Goal: Transaction & Acquisition: Purchase product/service

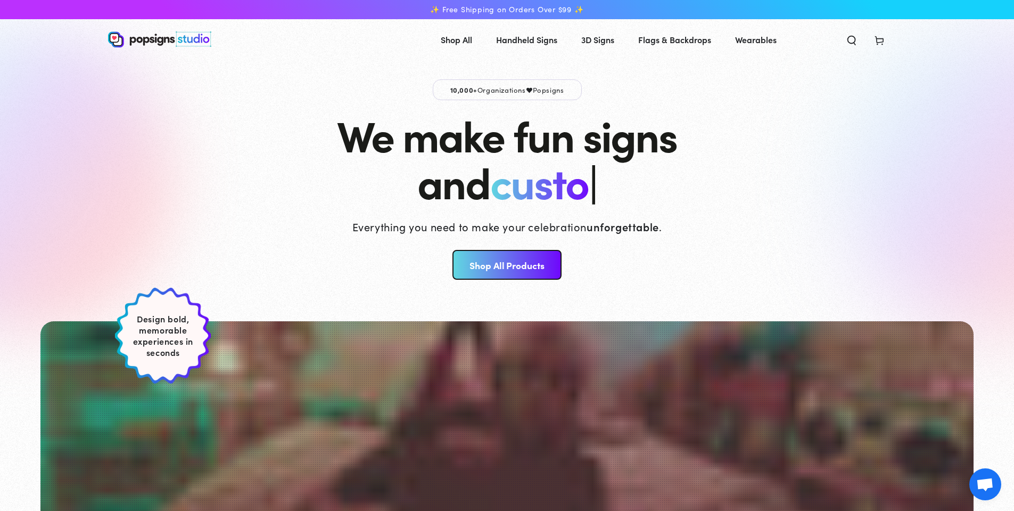
scroll to position [447, 0]
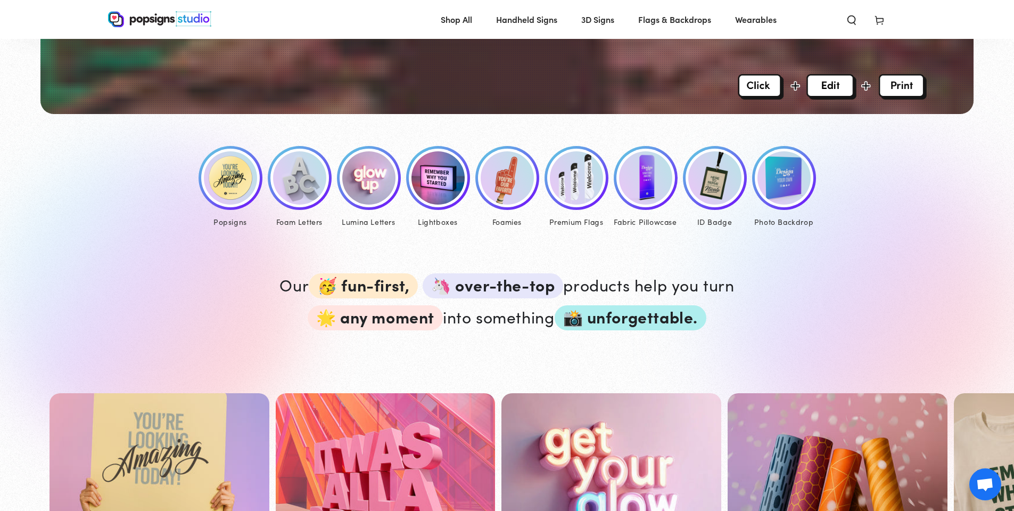
click at [218, 183] on img at bounding box center [230, 177] width 53 height 53
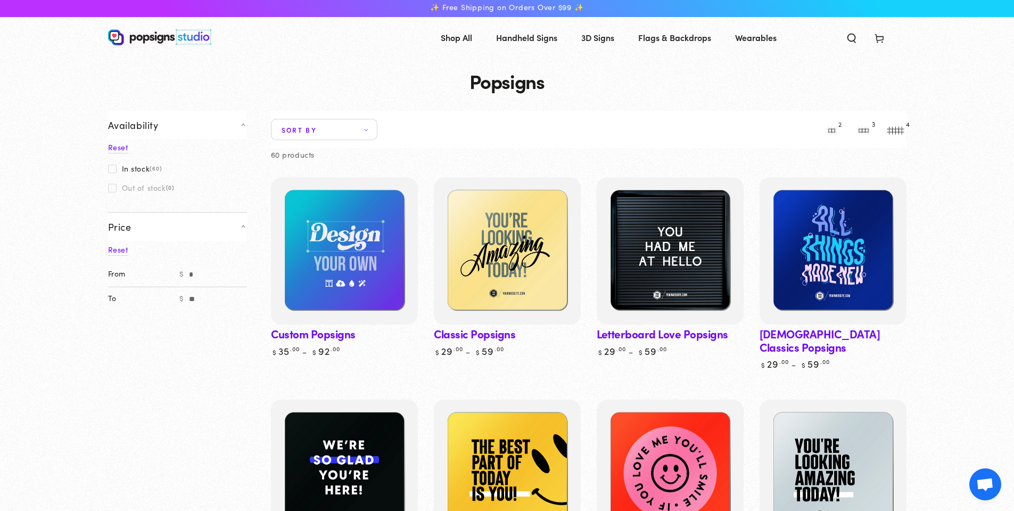
scroll to position [158, 0]
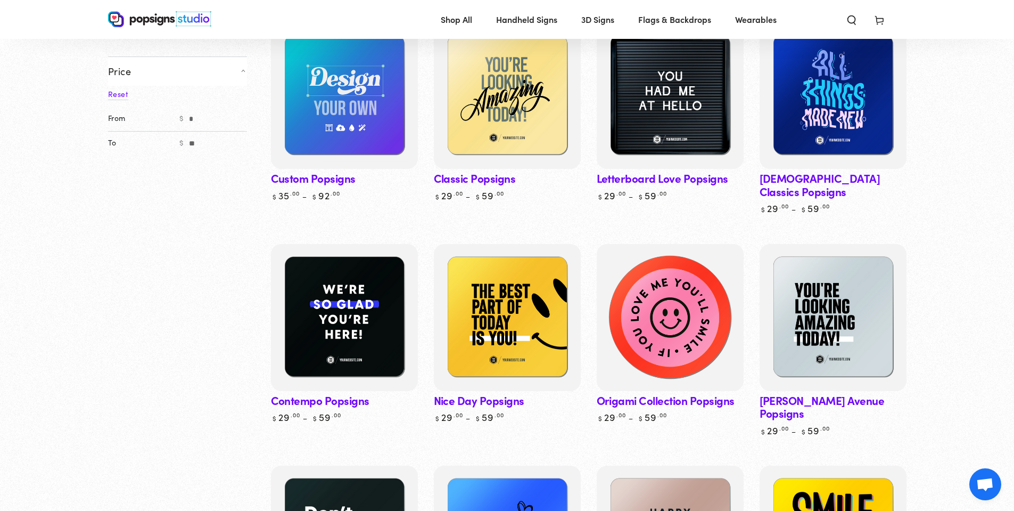
click at [676, 302] on img at bounding box center [669, 317] width 151 height 151
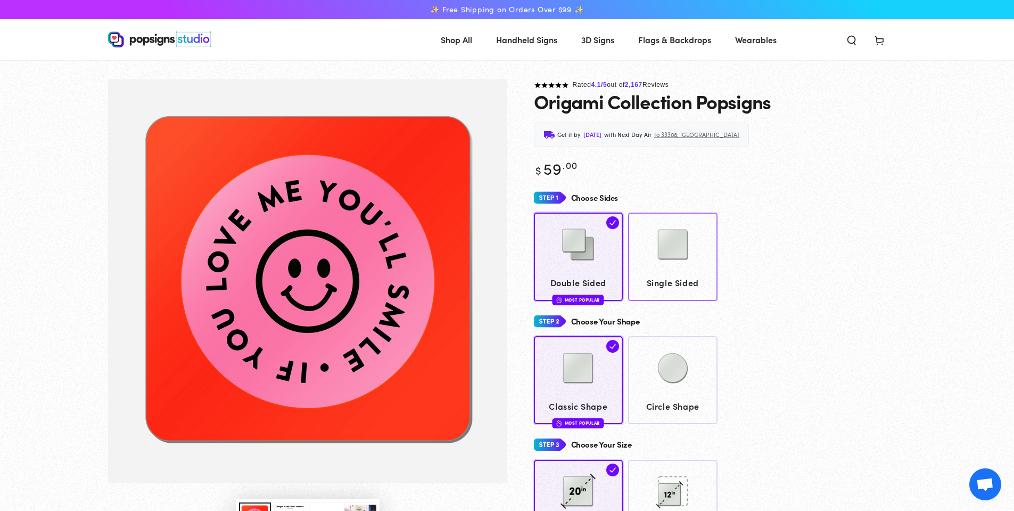
click at [695, 268] on img at bounding box center [673, 244] width 53 height 53
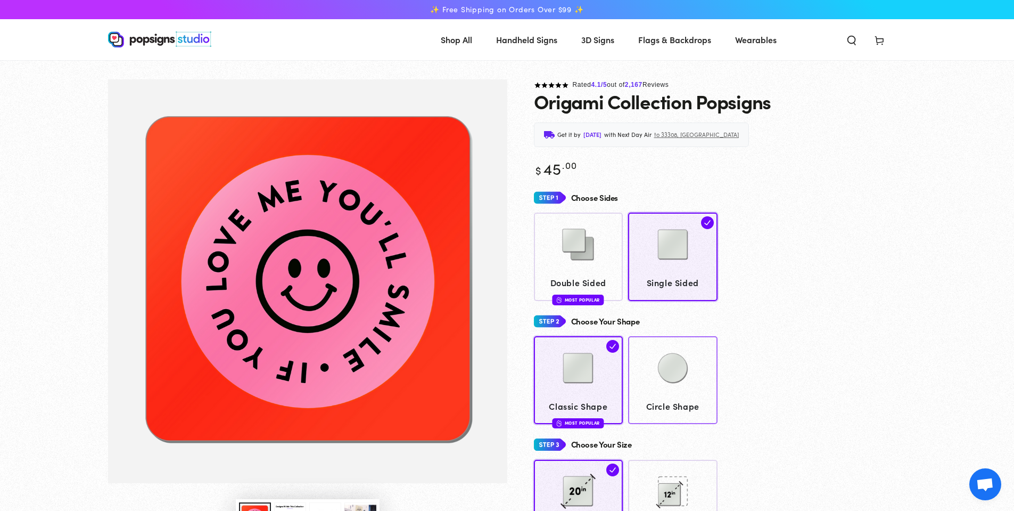
click at [677, 361] on img at bounding box center [673, 367] width 53 height 53
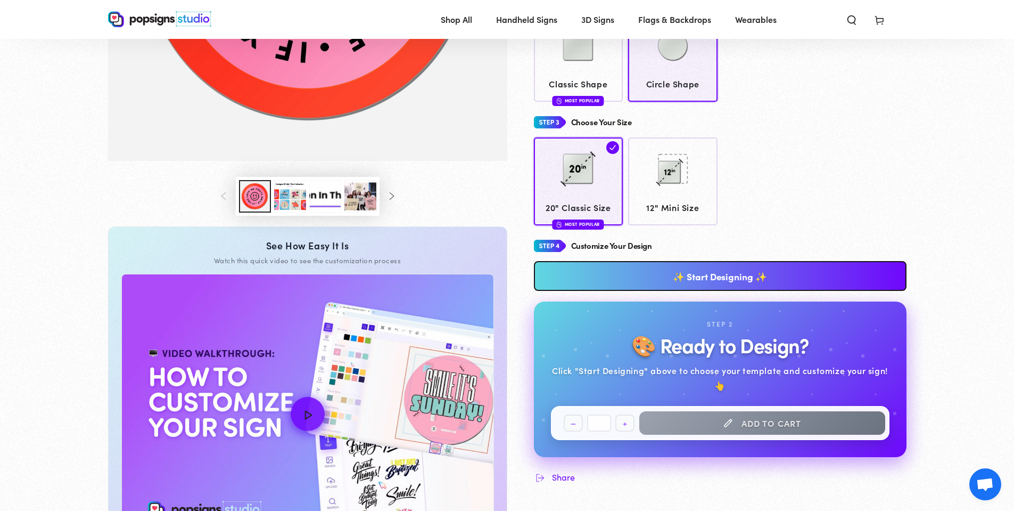
scroll to position [335, 0]
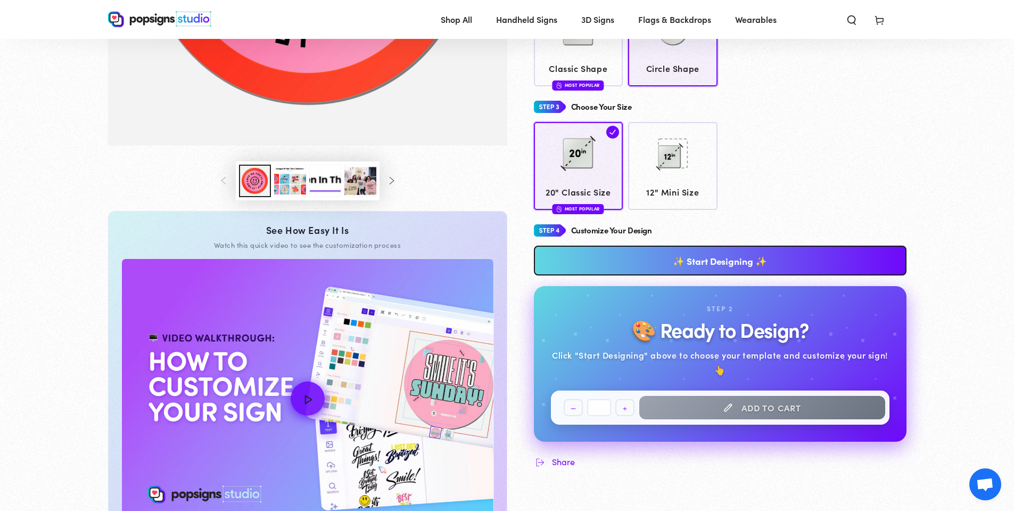
click at [727, 263] on link "✨ Start Designing ✨" at bounding box center [720, 261] width 373 height 30
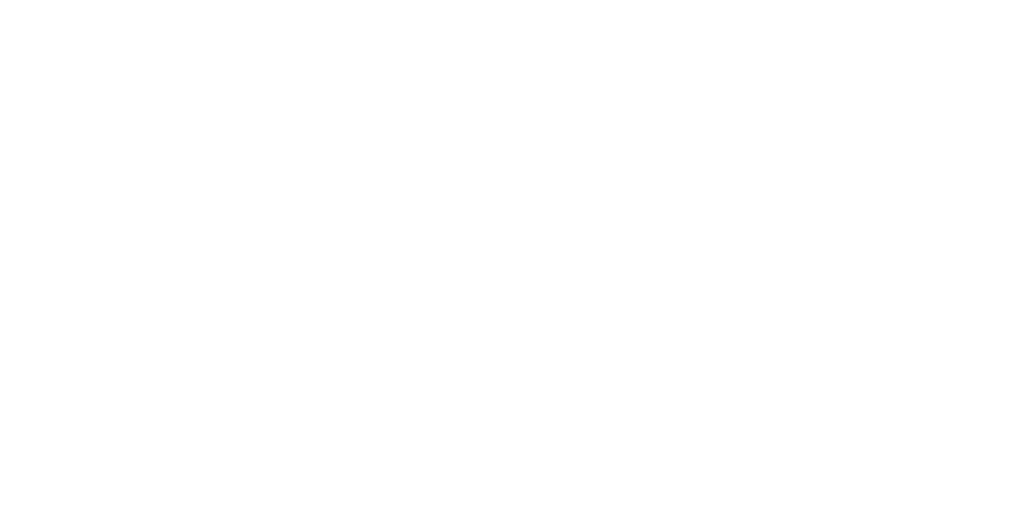
scroll to position [0, 0]
type textarea "An ancient tree with a door leading to a magical world"
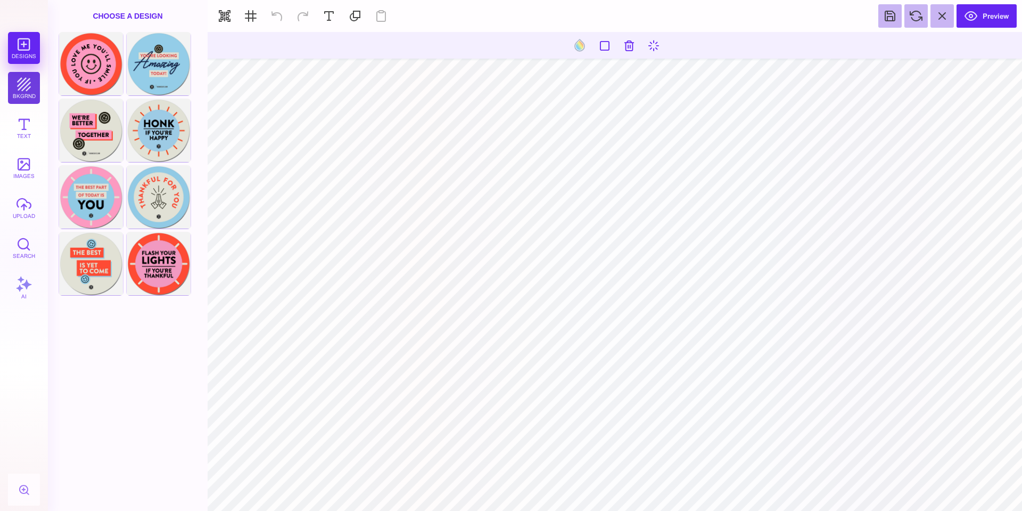
click at [20, 91] on button "bkgrnd" at bounding box center [24, 88] width 32 height 32
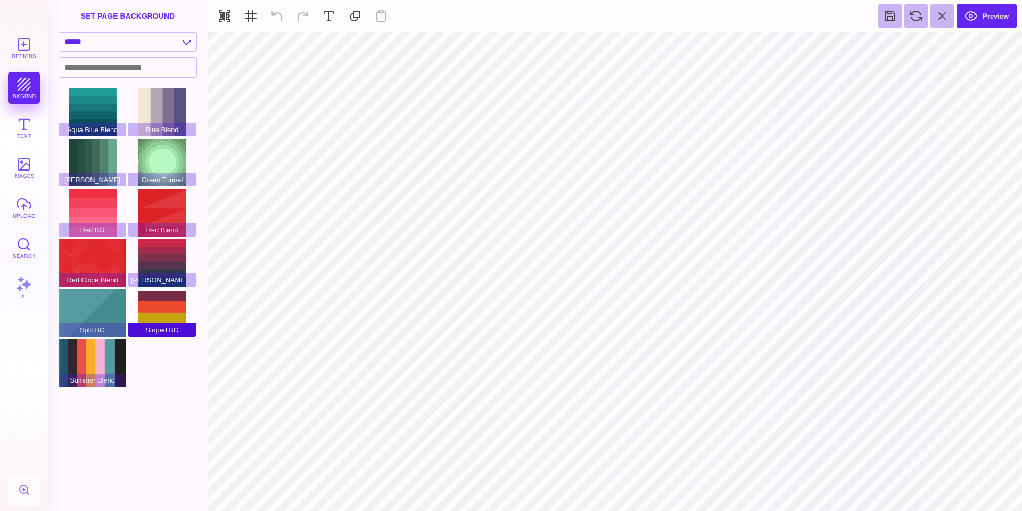
click at [160, 310] on div "Striped BG" at bounding box center [162, 313] width 68 height 48
click at [156, 152] on div "Green Tunnel" at bounding box center [162, 162] width 68 height 48
click at [97, 207] on div "Red BG" at bounding box center [93, 213] width 68 height 48
click at [107, 355] on div "Summer Blend" at bounding box center [93, 363] width 68 height 48
type input "#FFFFFF"
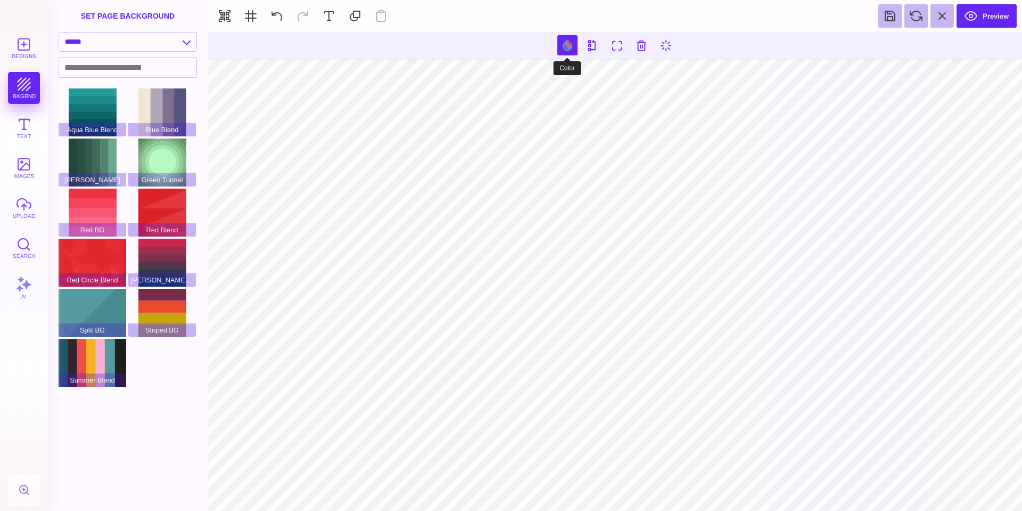
click at [570, 43] on button at bounding box center [568, 45] width 20 height 20
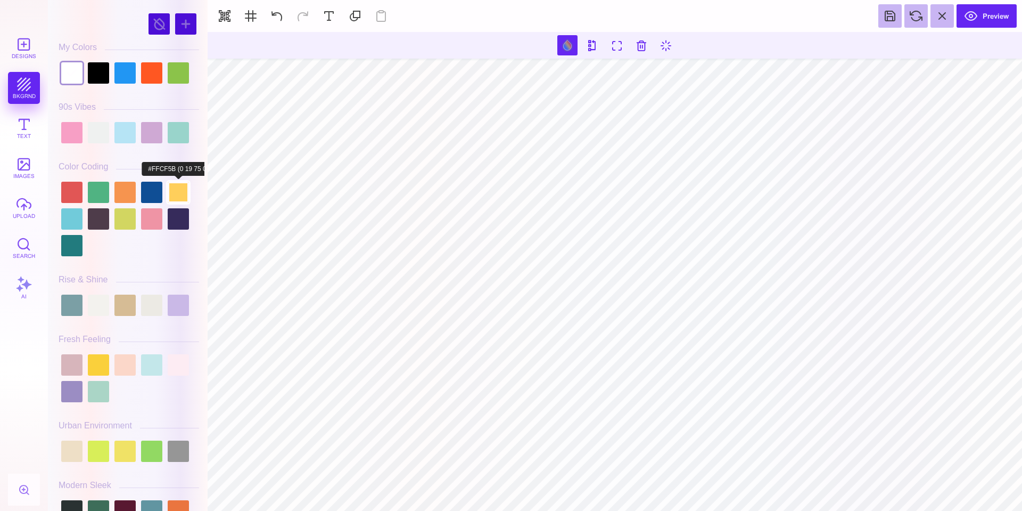
click at [174, 186] on div at bounding box center [178, 192] width 21 height 21
click at [97, 359] on div at bounding box center [98, 364] width 21 height 21
click at [133, 449] on div at bounding box center [124, 450] width 21 height 21
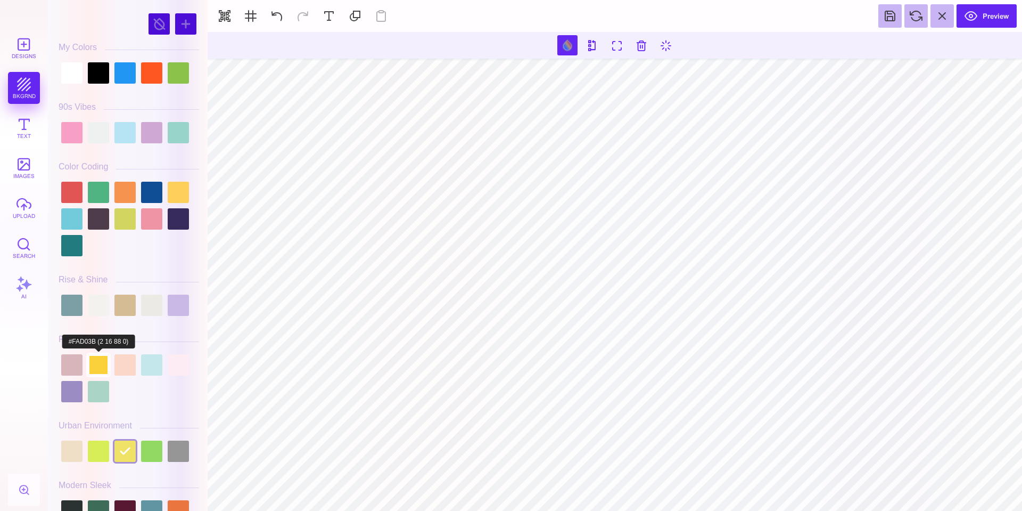
click at [97, 367] on div at bounding box center [98, 364] width 21 height 21
type input "#000000"
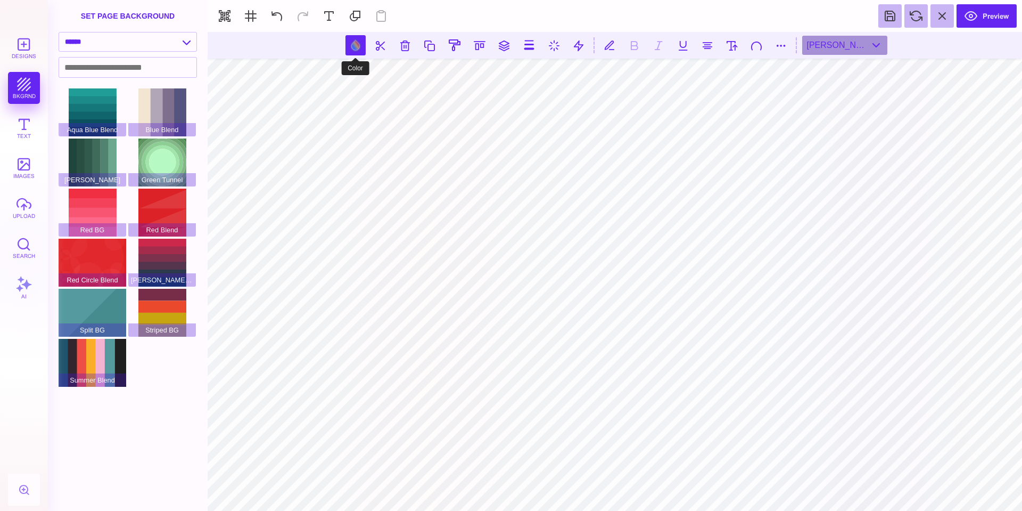
click at [355, 46] on button at bounding box center [356, 45] width 20 height 20
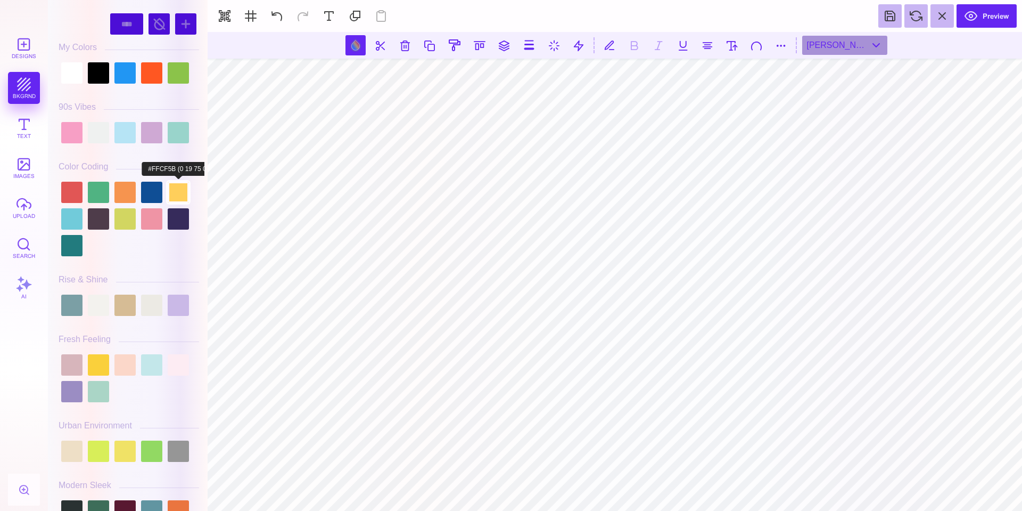
click at [183, 197] on div at bounding box center [178, 192] width 21 height 21
click at [96, 359] on div at bounding box center [98, 364] width 21 height 21
click at [126, 447] on div at bounding box center [124, 450] width 21 height 21
type input "#F0E266"
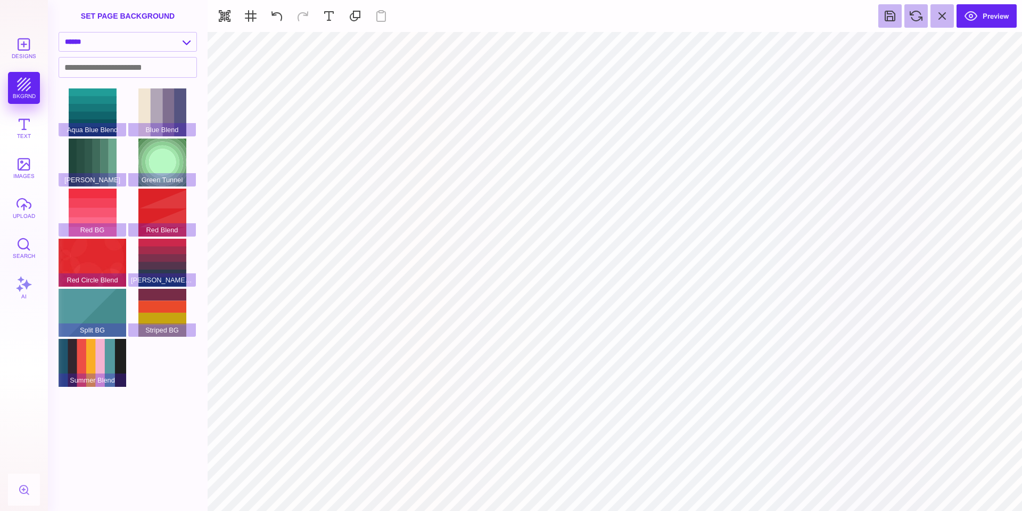
type input "#FAD03B"
click at [592, 43] on button at bounding box center [592, 45] width 20 height 20
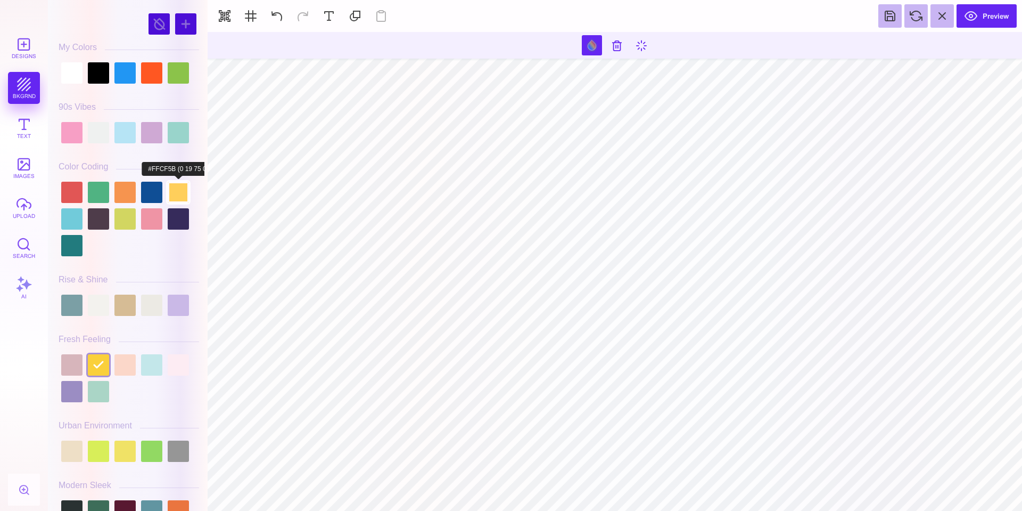
click at [179, 193] on div at bounding box center [178, 192] width 21 height 21
click at [96, 364] on div at bounding box center [98, 364] width 21 height 21
click at [122, 451] on div at bounding box center [124, 450] width 21 height 21
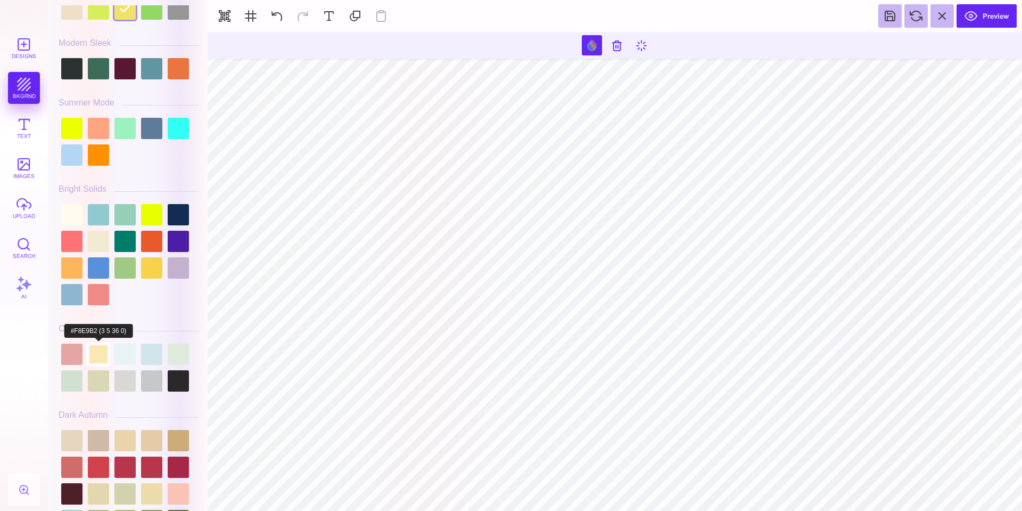
click at [91, 359] on div at bounding box center [98, 353] width 21 height 21
click at [69, 133] on div at bounding box center [71, 128] width 21 height 21
click at [153, 273] on div at bounding box center [151, 267] width 21 height 21
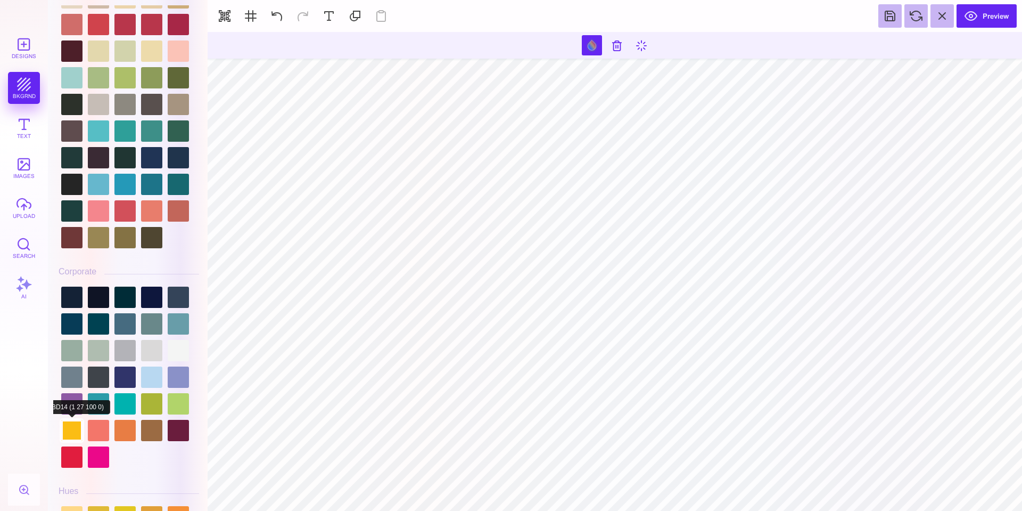
click at [66, 428] on div at bounding box center [71, 430] width 21 height 21
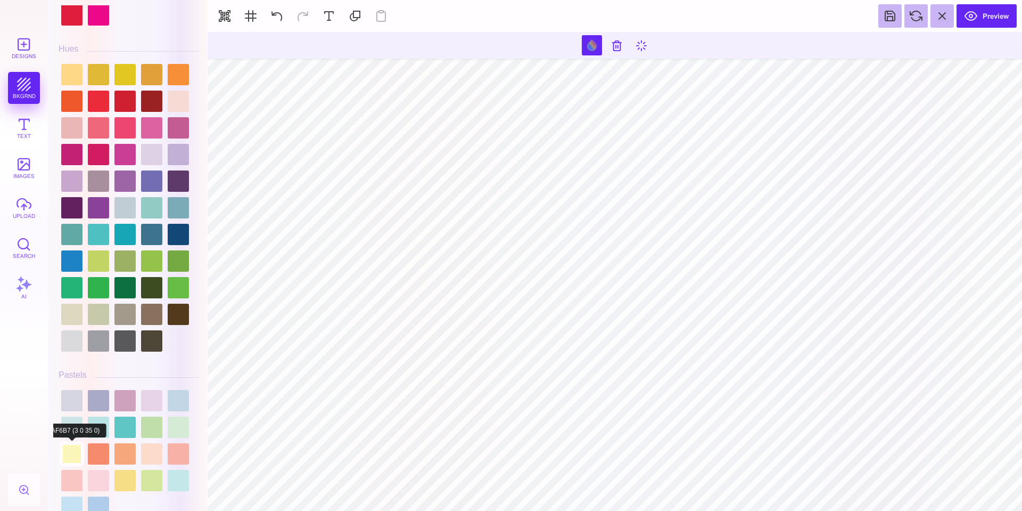
click at [75, 448] on div at bounding box center [71, 453] width 21 height 21
click at [130, 91] on div at bounding box center [124, 101] width 21 height 21
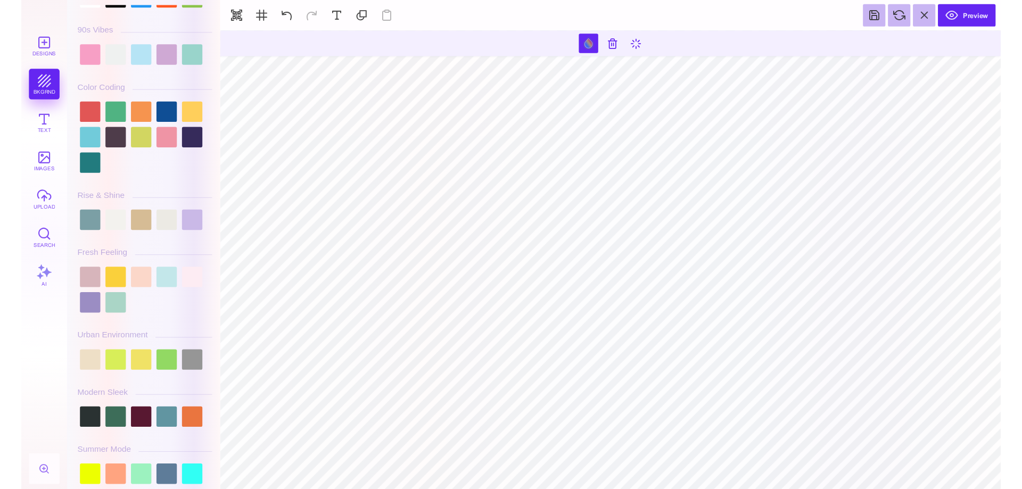
scroll to position [0, 0]
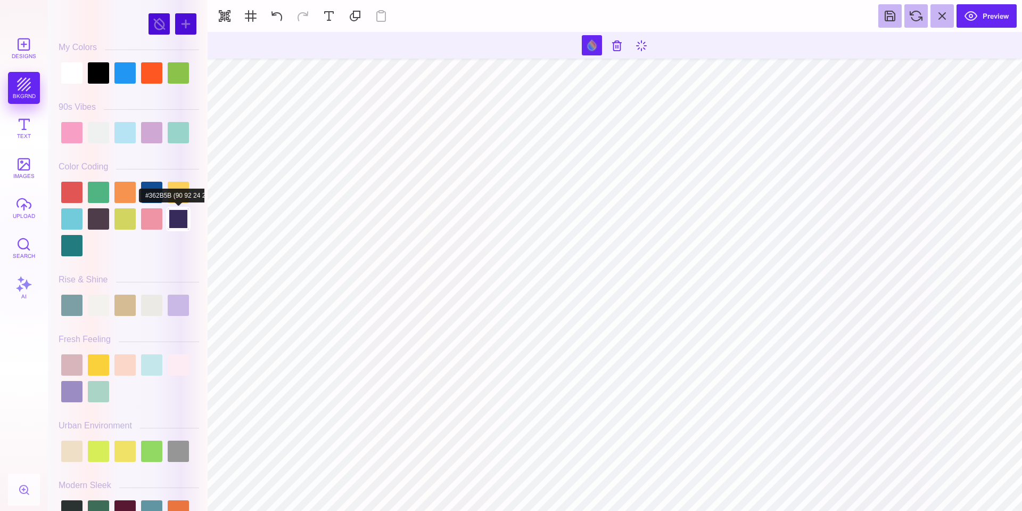
click at [179, 208] on div at bounding box center [178, 218] width 21 height 21
click at [184, 184] on div at bounding box center [178, 192] width 21 height 21
click at [96, 363] on div at bounding box center [98, 364] width 21 height 21
type input "#F0E266"
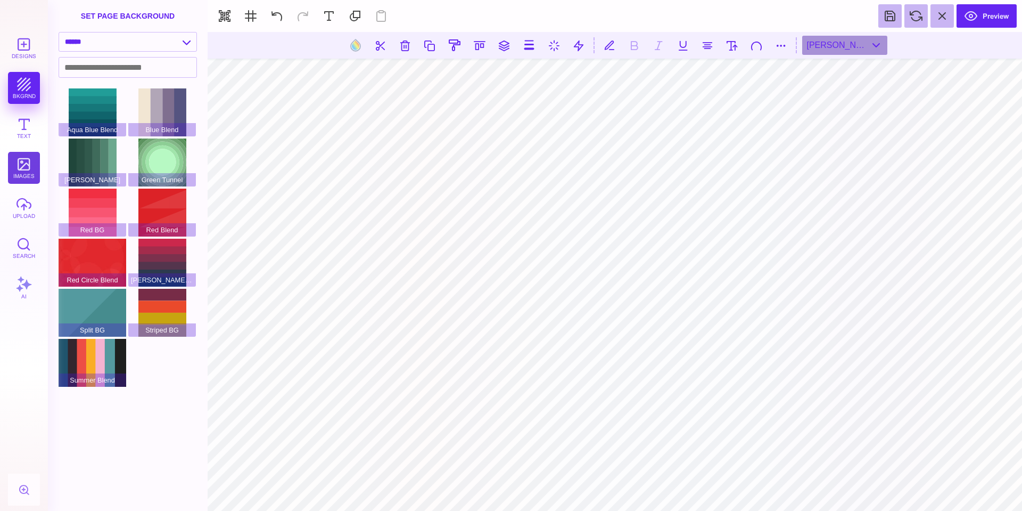
click at [35, 162] on button "images" at bounding box center [24, 168] width 32 height 32
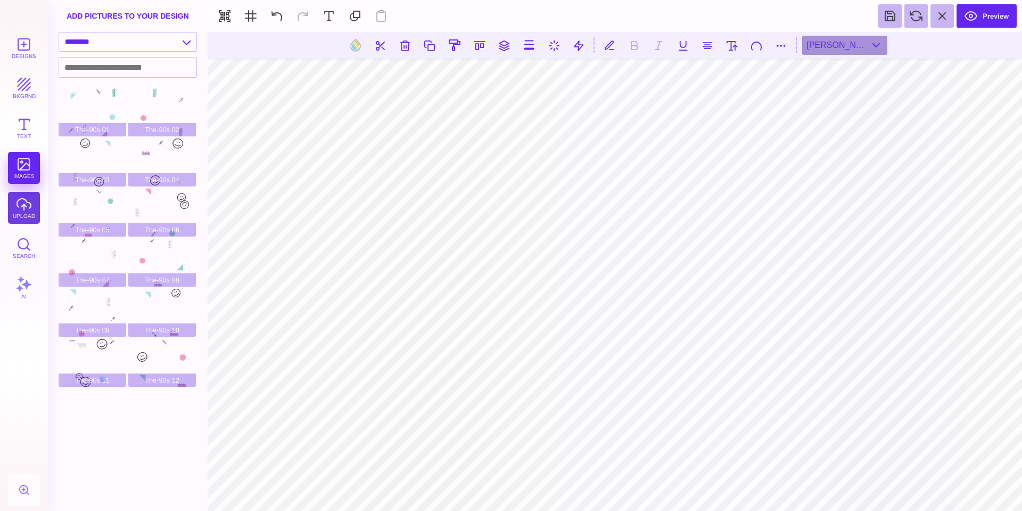
click at [21, 211] on button "upload" at bounding box center [24, 208] width 32 height 32
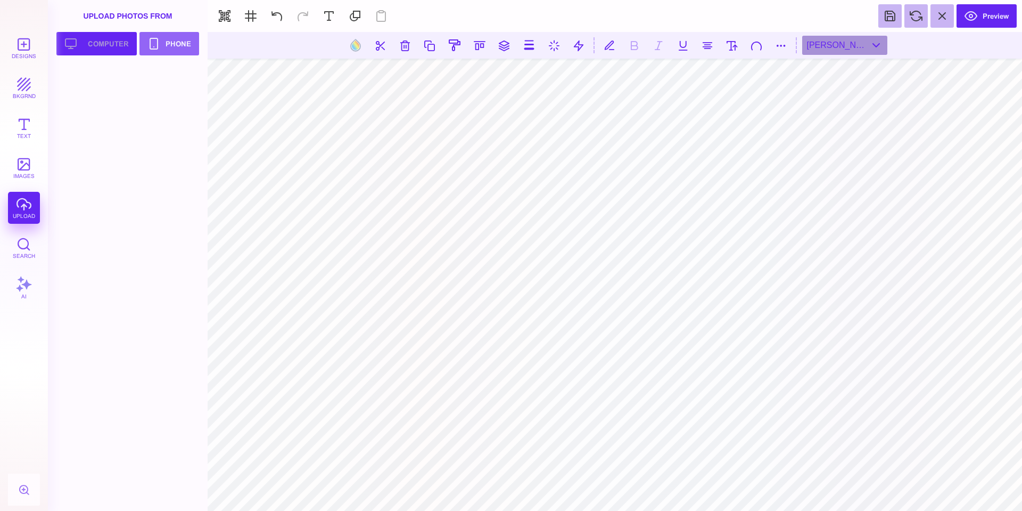
click at [102, 42] on button "Upload your artwork Computer" at bounding box center [96, 43] width 80 height 23
click at [97, 108] on div at bounding box center [131, 91] width 145 height 50
click at [90, 95] on div at bounding box center [93, 90] width 68 height 48
click at [872, 39] on div "[PERSON_NAME] Black" at bounding box center [845, 45] width 85 height 19
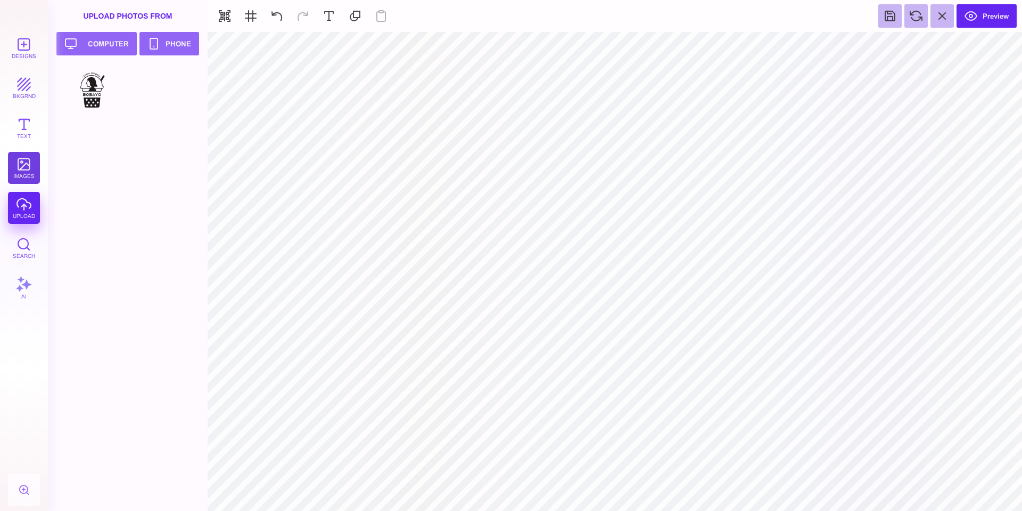
click at [30, 161] on button "images" at bounding box center [24, 168] width 32 height 32
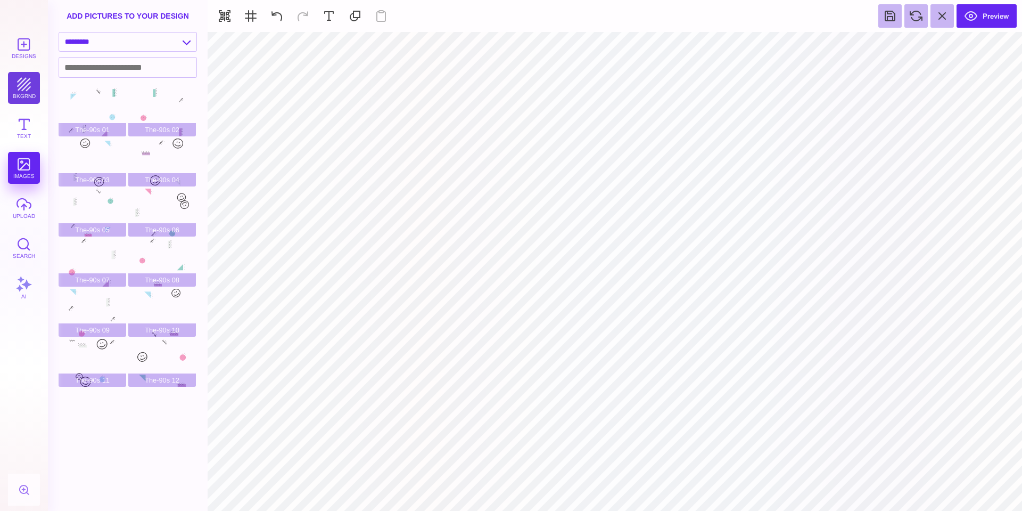
click at [22, 93] on button "bkgrnd" at bounding box center [24, 88] width 32 height 32
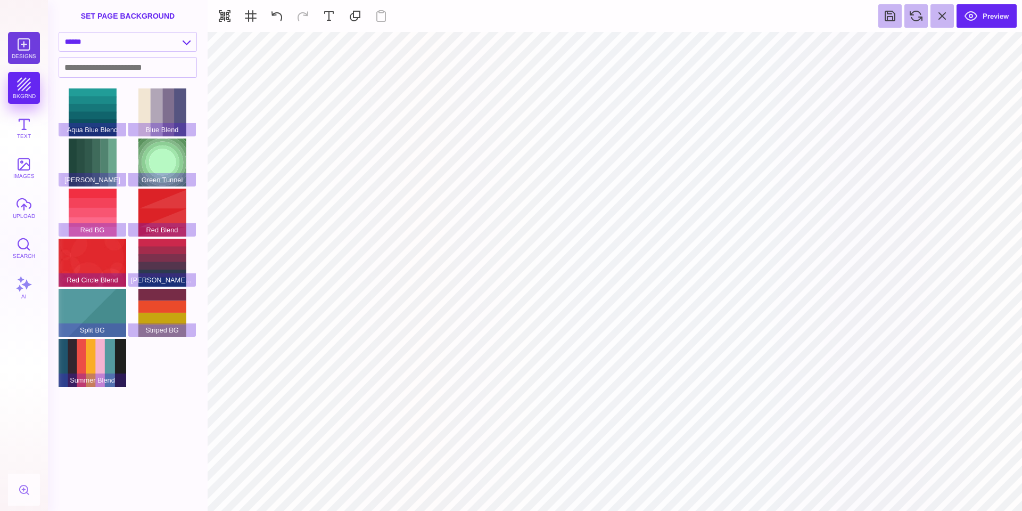
click at [13, 51] on button "Designs" at bounding box center [24, 48] width 32 height 32
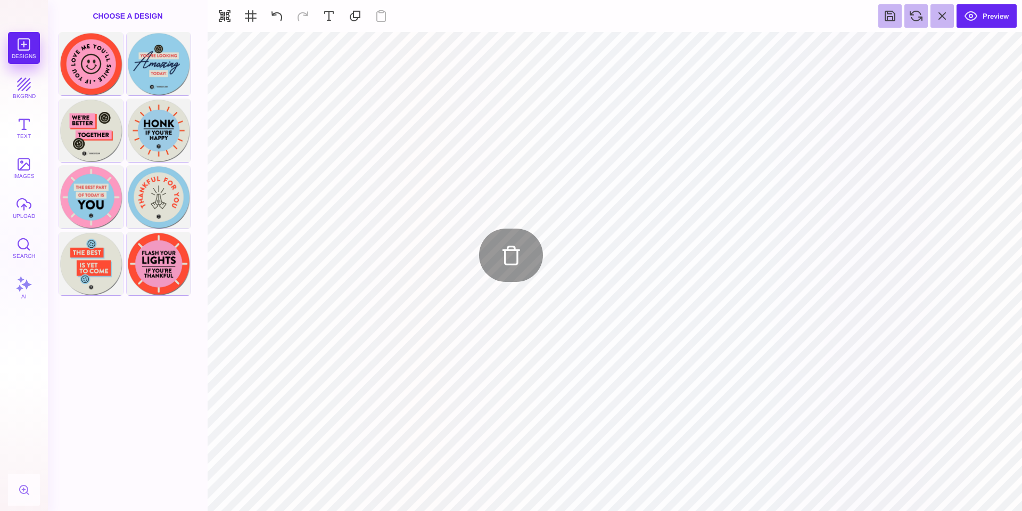
type input "#FC9ABF"
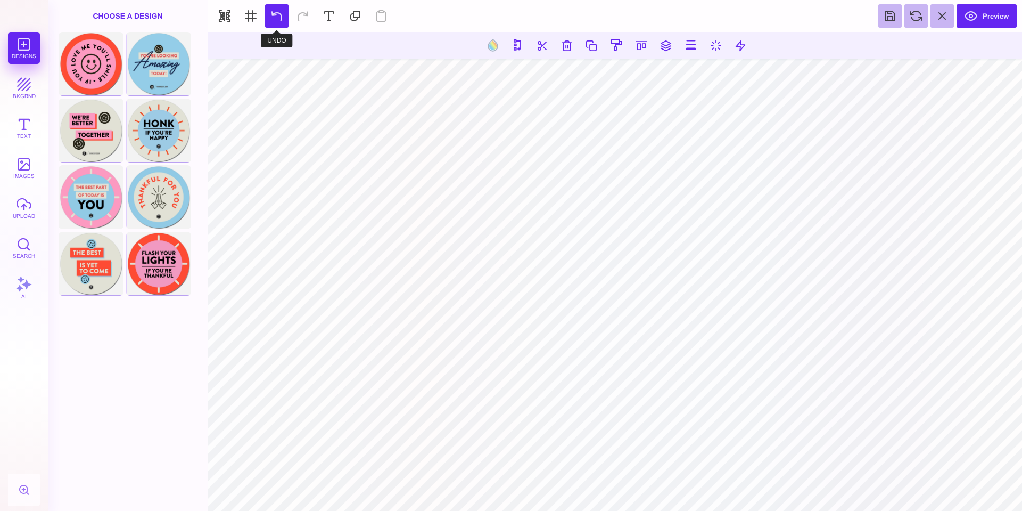
click at [274, 16] on button at bounding box center [276, 15] width 23 height 23
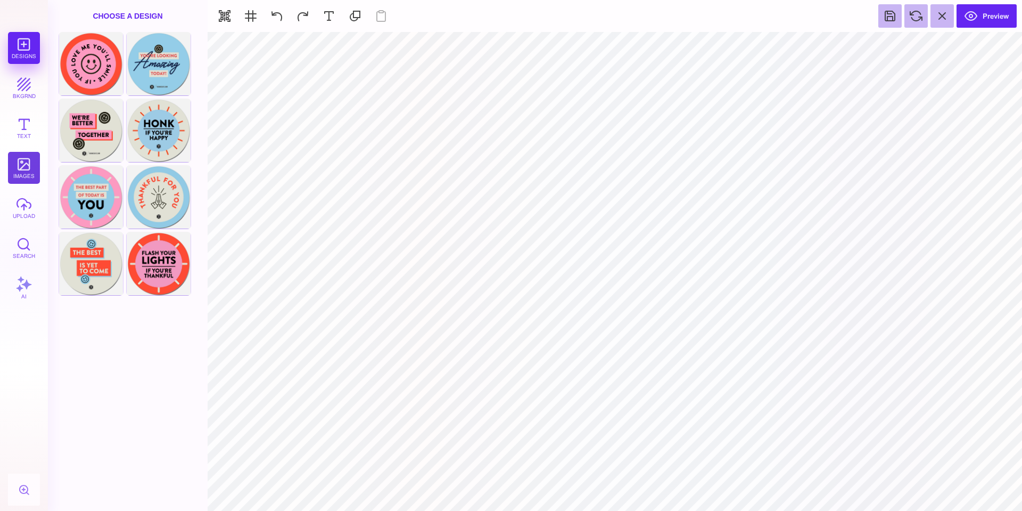
click at [30, 167] on button "images" at bounding box center [24, 168] width 32 height 32
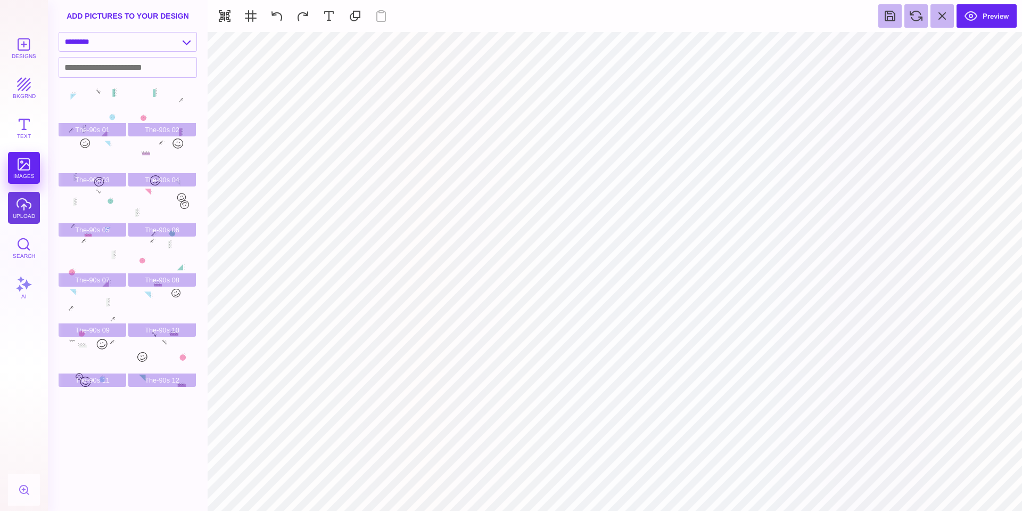
click at [30, 200] on button "upload" at bounding box center [24, 208] width 32 height 32
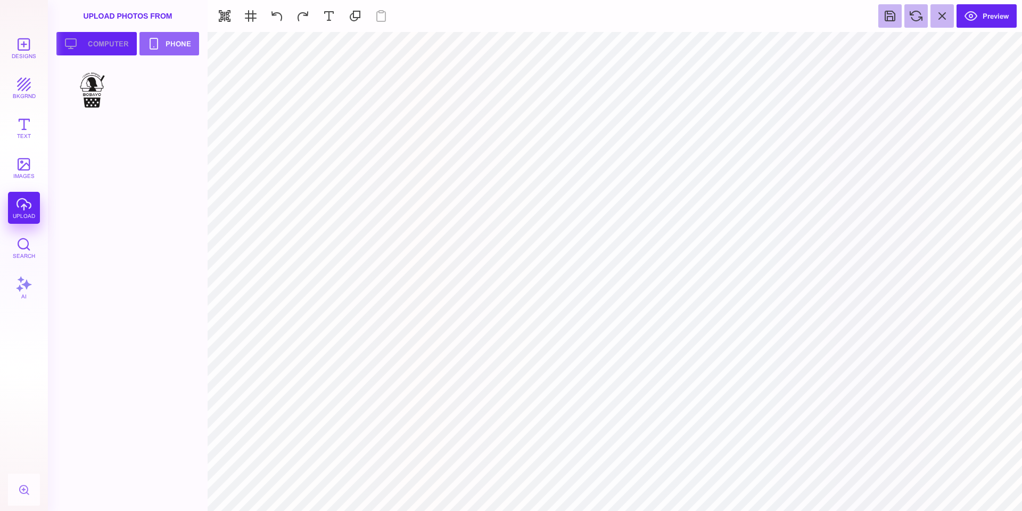
click at [105, 49] on button "Upload your artwork Computer" at bounding box center [96, 43] width 80 height 23
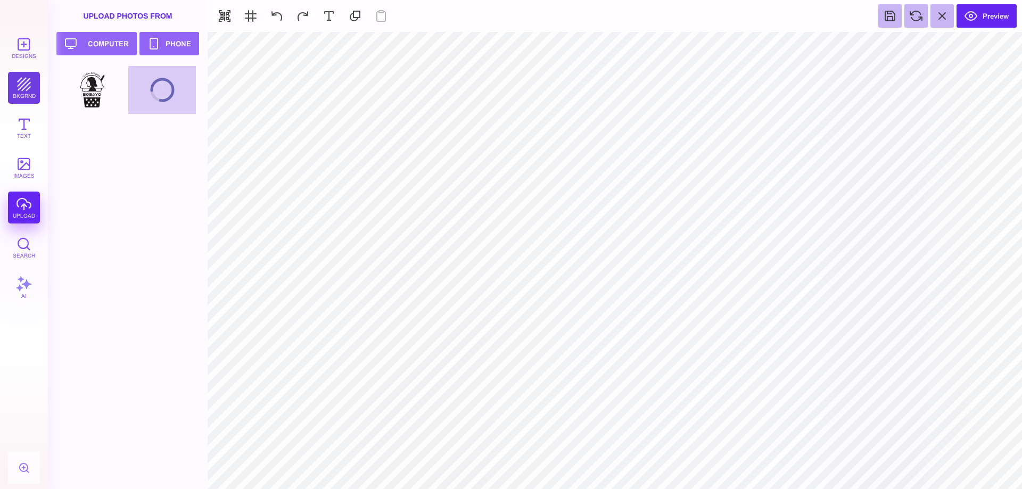
click at [24, 91] on button "bkgrnd" at bounding box center [24, 88] width 32 height 32
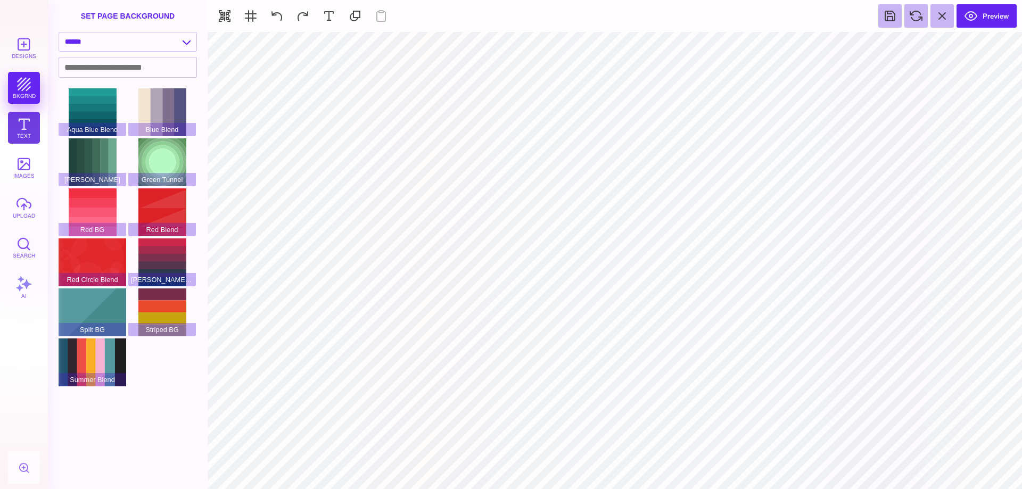
click at [24, 139] on button "Text" at bounding box center [24, 128] width 32 height 32
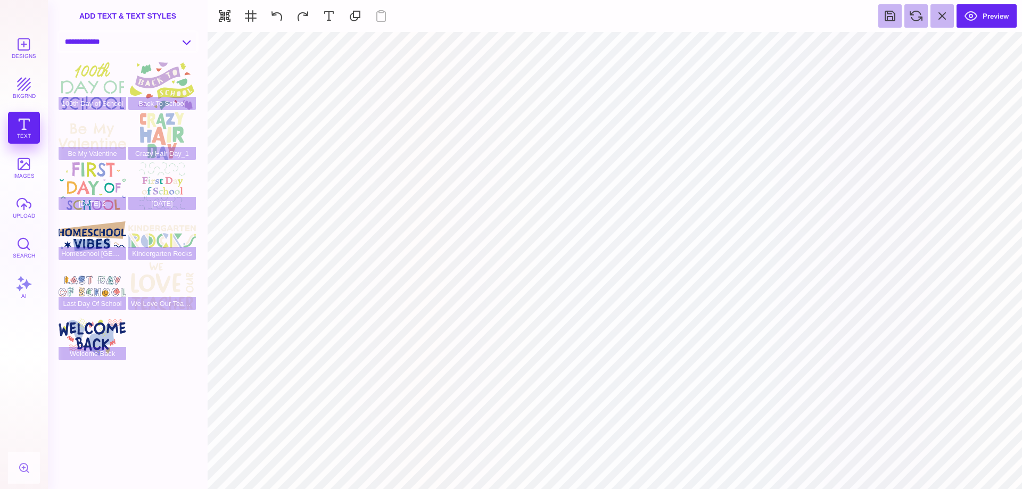
click at [182, 41] on select "**********" at bounding box center [127, 41] width 137 height 19
select select "**********"
click at [59, 32] on select "**********" at bounding box center [127, 41] width 137 height 19
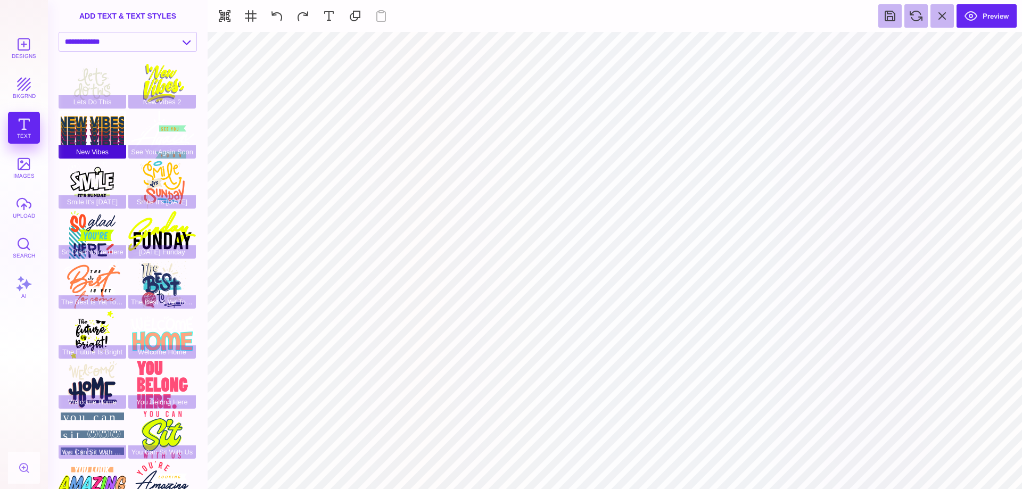
scroll to position [125, 0]
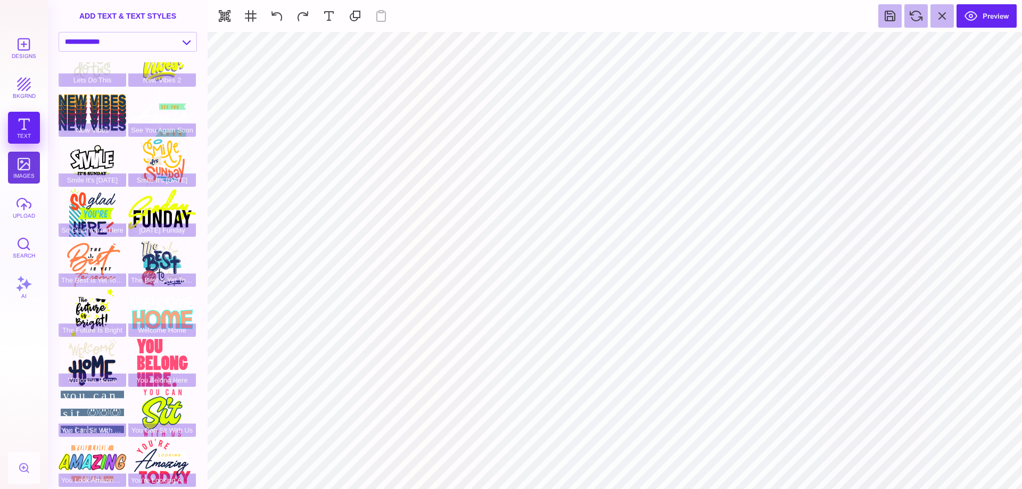
click at [27, 167] on button "images" at bounding box center [24, 168] width 32 height 32
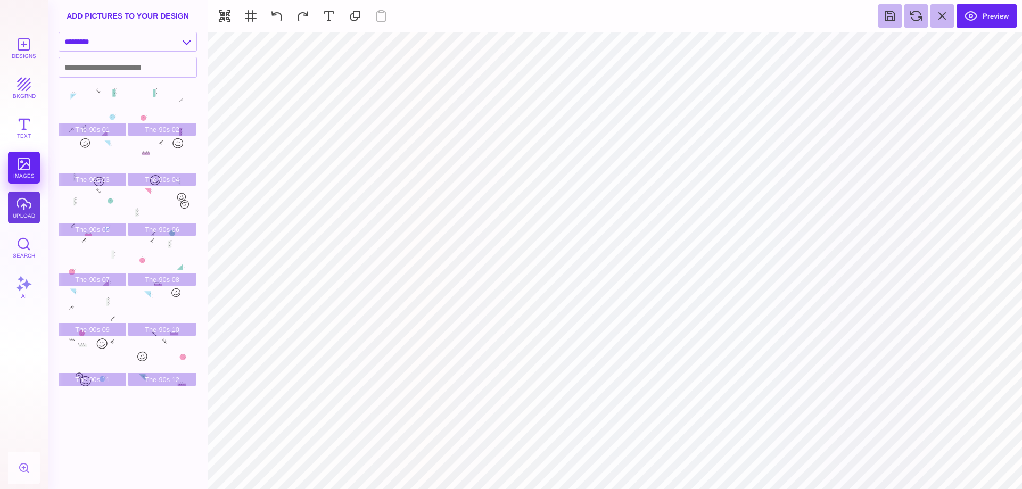
click at [23, 201] on button "upload" at bounding box center [24, 208] width 32 height 32
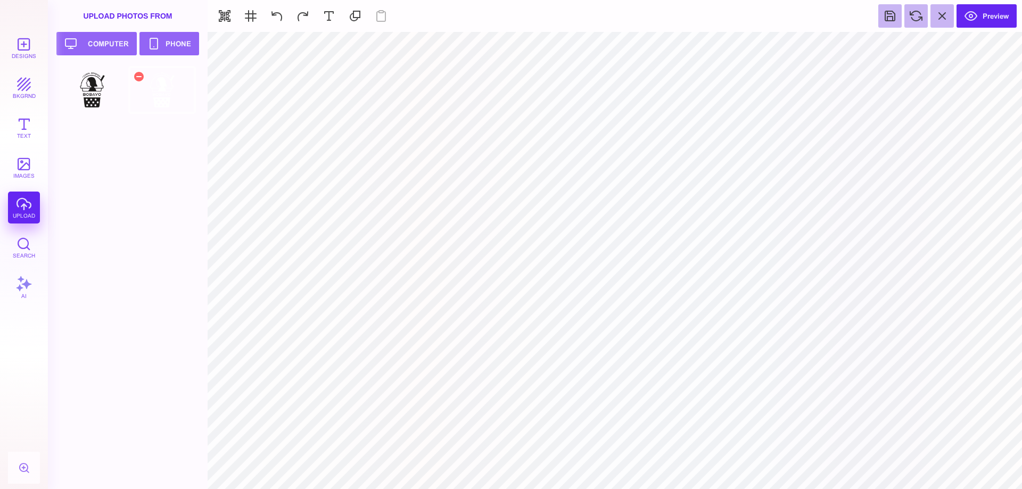
click at [158, 95] on div at bounding box center [162, 90] width 68 height 48
type input "#F0E266"
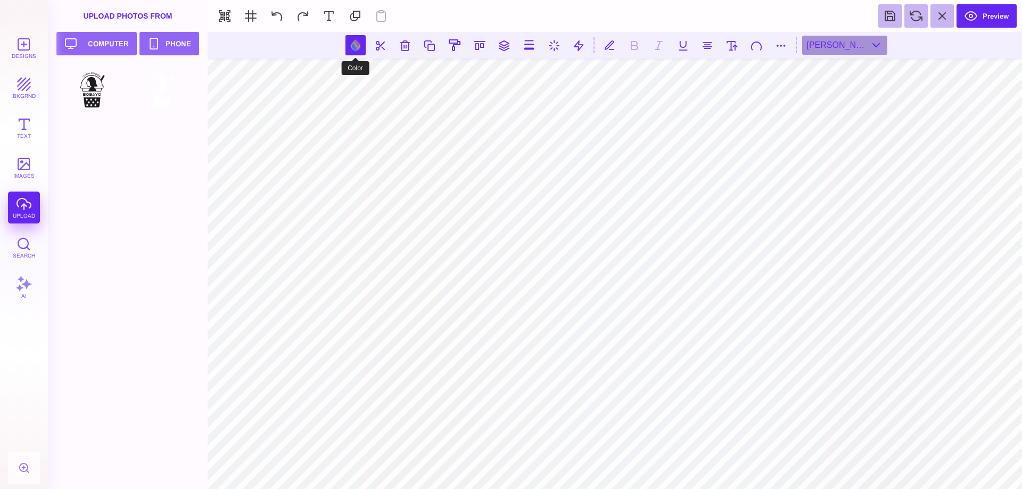
click at [356, 50] on button at bounding box center [356, 45] width 20 height 20
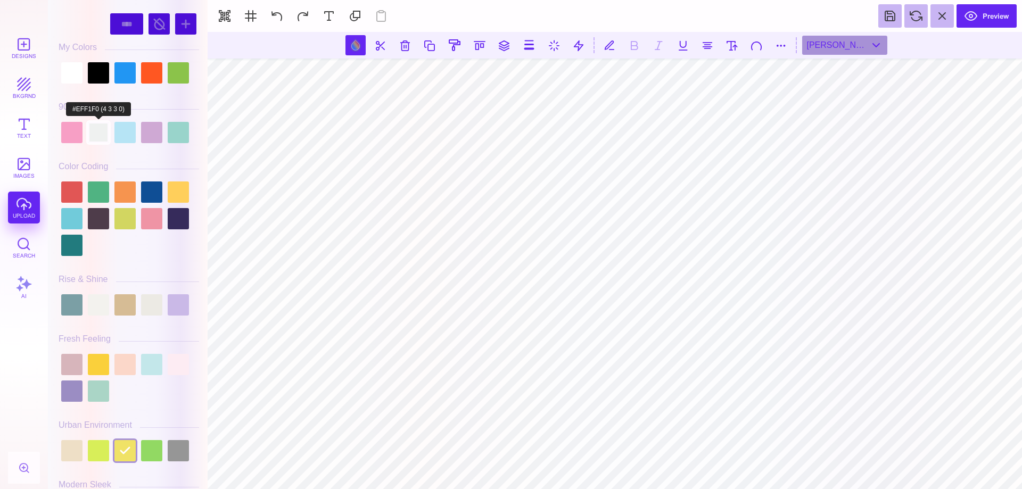
click at [105, 132] on div at bounding box center [98, 132] width 21 height 21
type input "#EFF1F0"
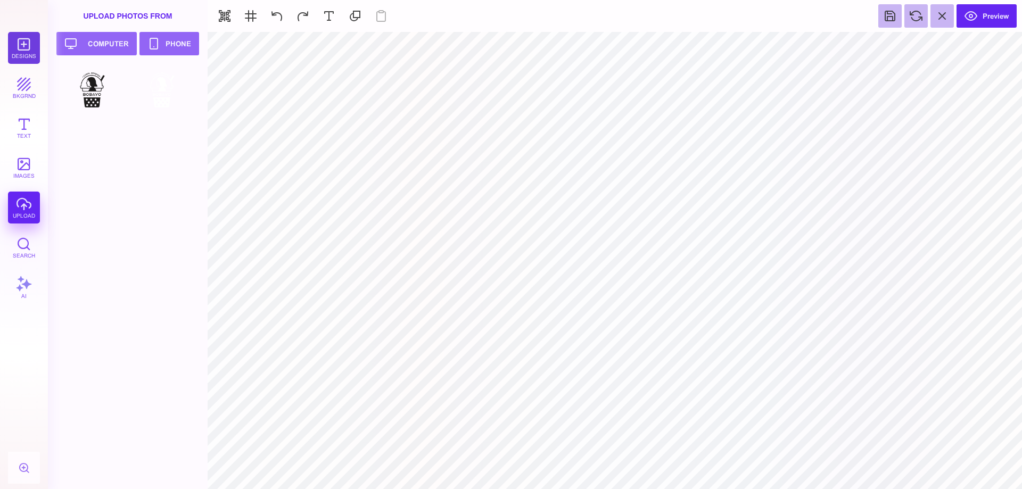
click at [20, 47] on button "Designs" at bounding box center [24, 48] width 32 height 32
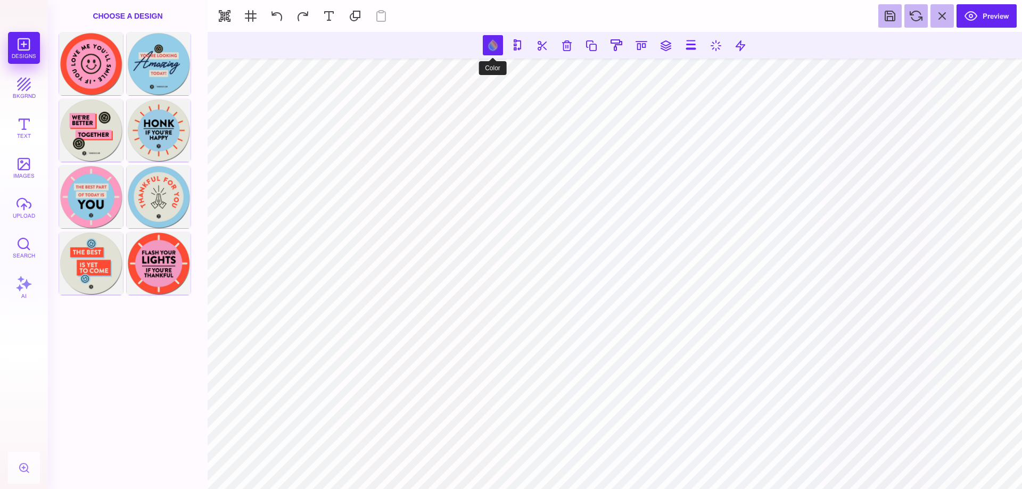
click at [493, 44] on button at bounding box center [493, 45] width 20 height 20
type input "#FC9ABF"
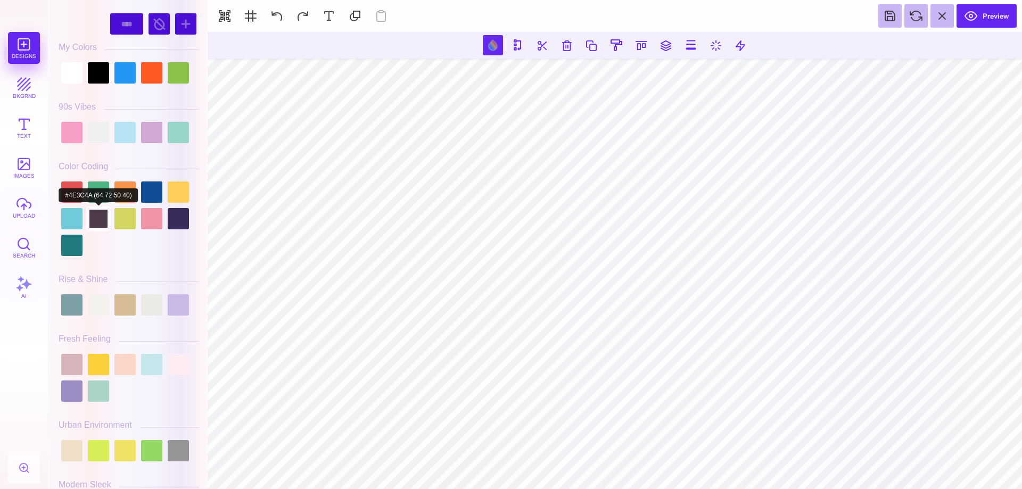
click at [99, 214] on div at bounding box center [98, 218] width 21 height 21
click at [103, 73] on div at bounding box center [98, 72] width 21 height 21
type input "#000000"
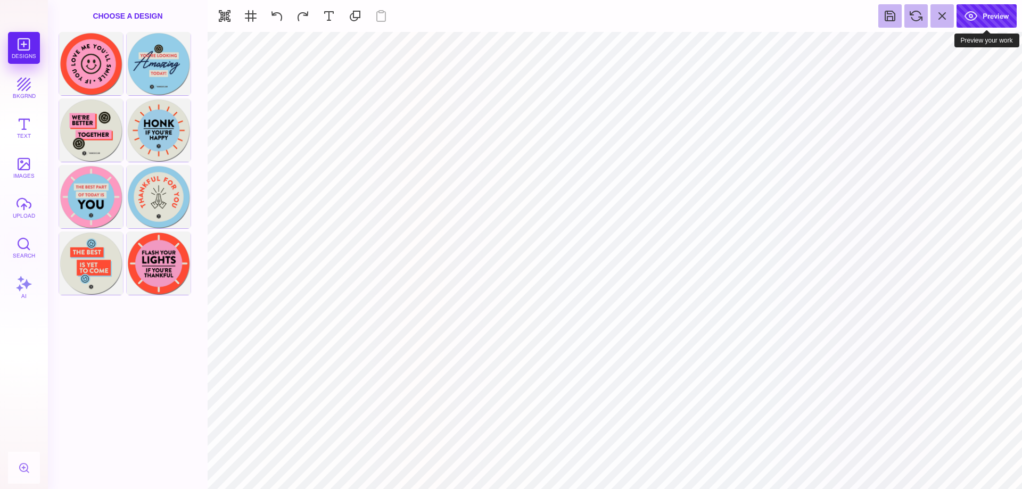
click at [993, 13] on button "Preview" at bounding box center [987, 15] width 60 height 23
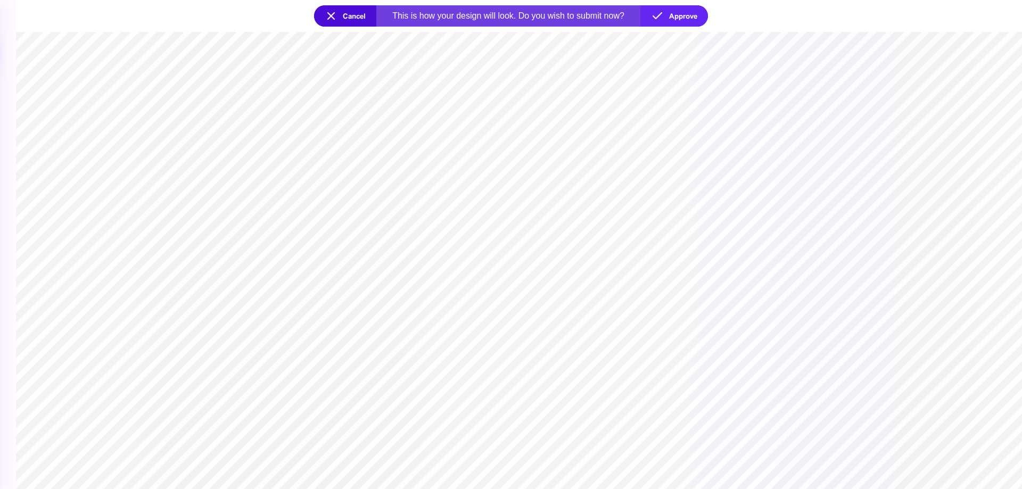
click at [326, 16] on button "Cancel" at bounding box center [345, 15] width 62 height 21
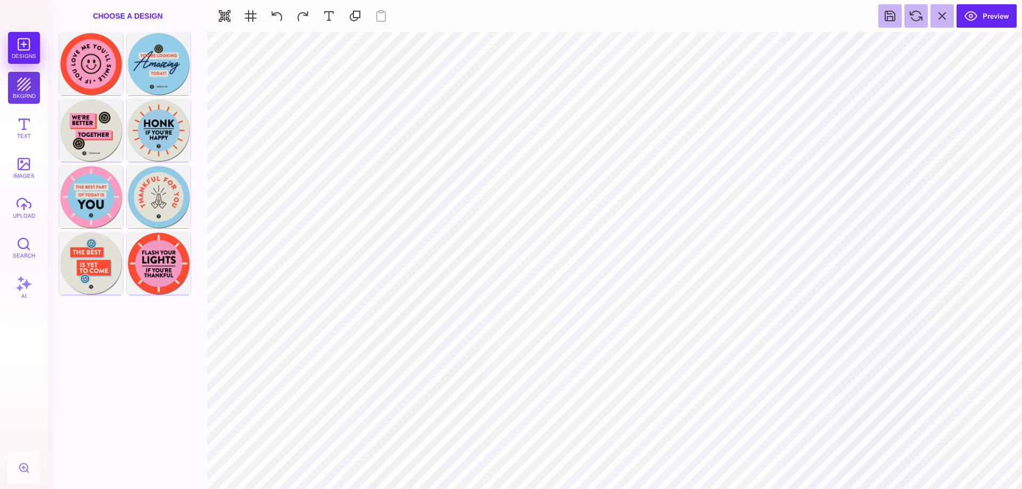
click at [19, 88] on button "bkgrnd" at bounding box center [24, 88] width 32 height 32
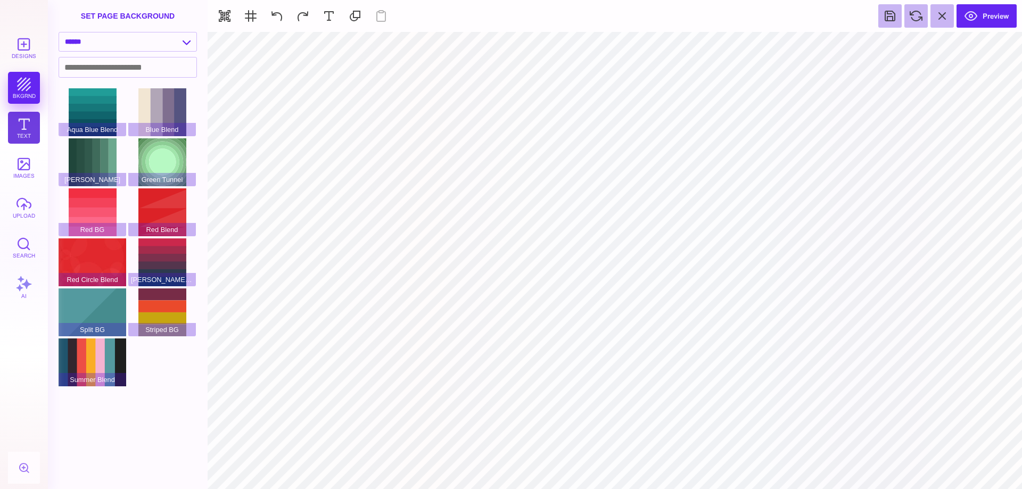
click at [22, 126] on button "Text" at bounding box center [24, 128] width 32 height 32
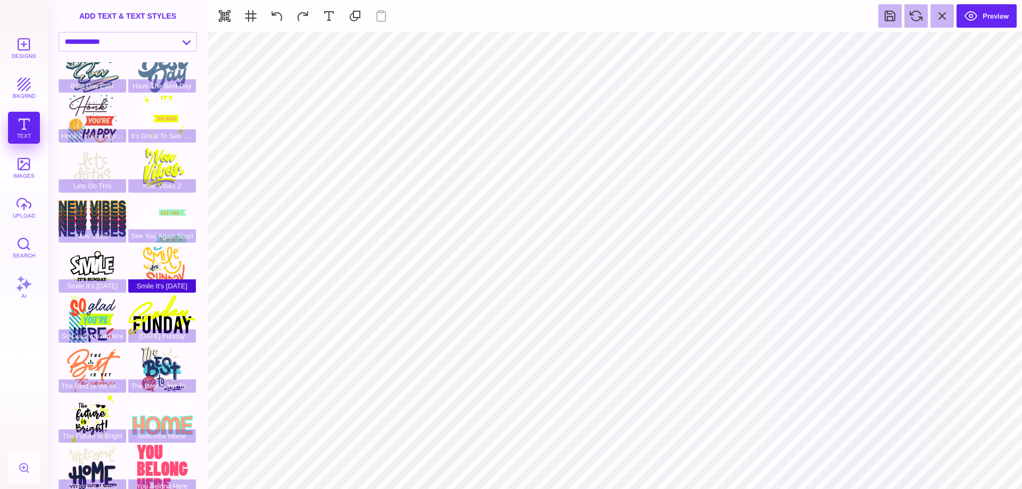
scroll to position [0, 0]
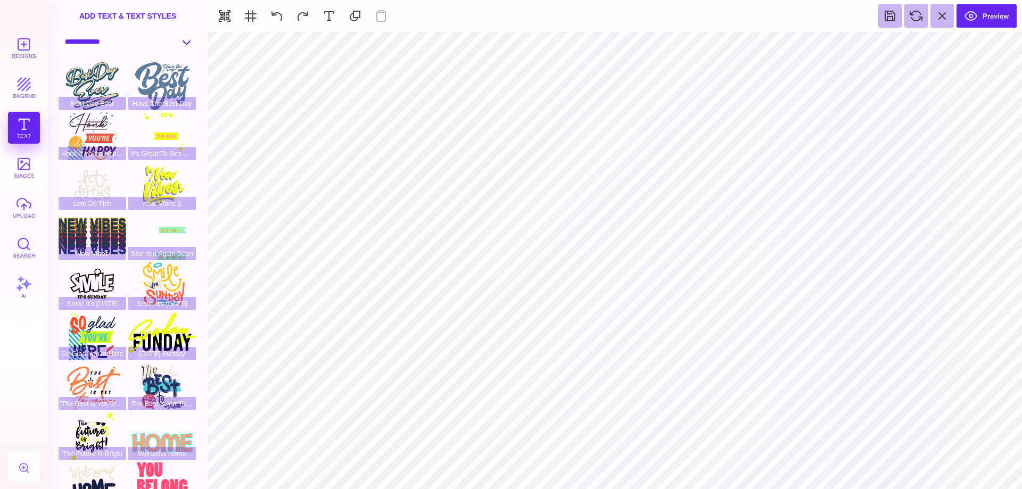
click at [181, 39] on select "**********" at bounding box center [127, 41] width 137 height 19
select select "**********"
click at [59, 32] on select "**********" at bounding box center [127, 41] width 137 height 19
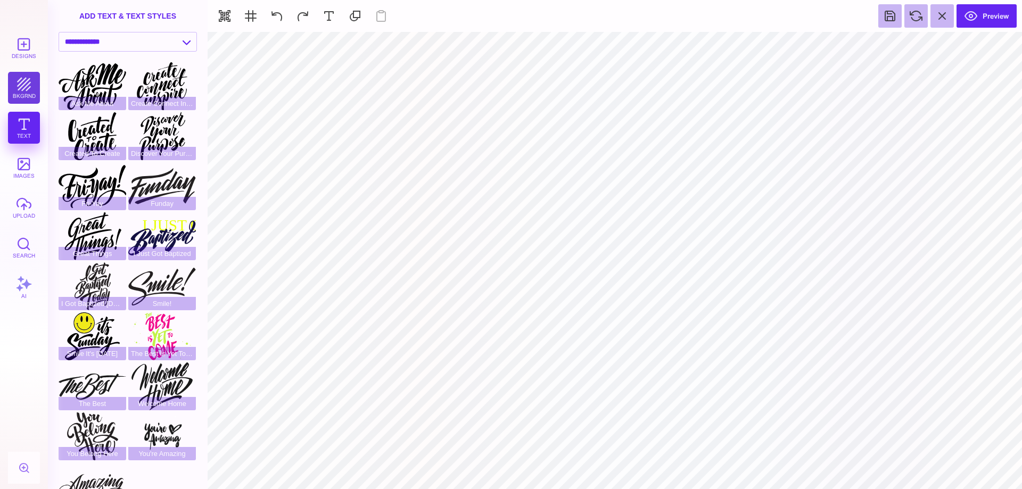
click at [15, 84] on button "bkgrnd" at bounding box center [24, 88] width 32 height 32
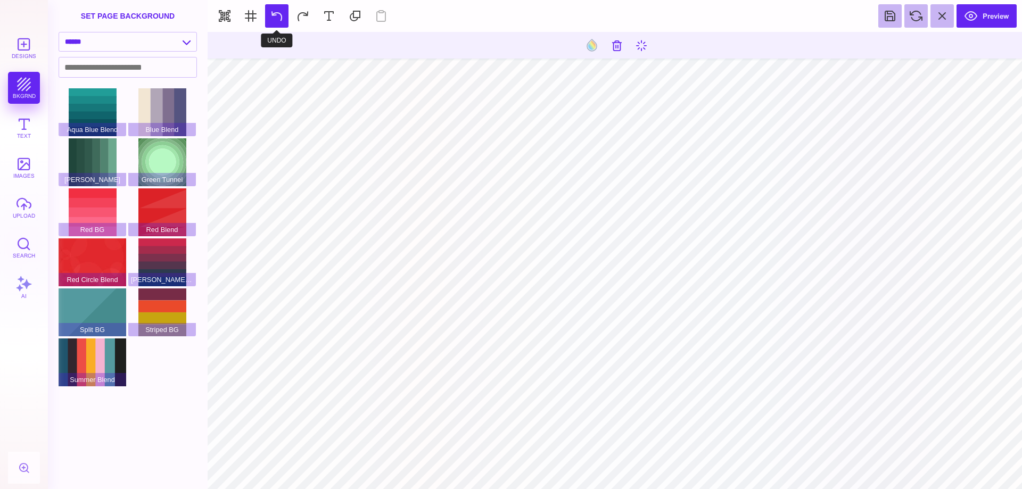
type input "#EFF1F0"
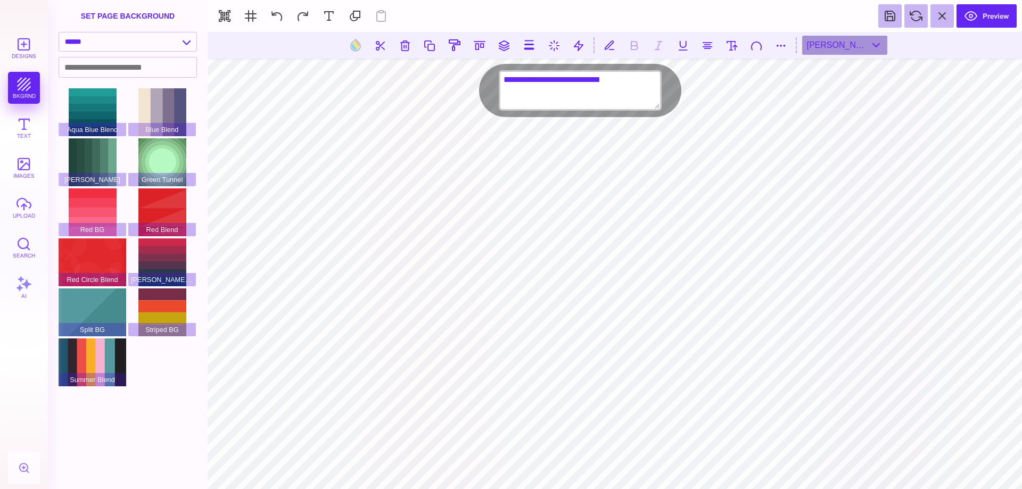
click at [610, 76] on textarea "**********" at bounding box center [581, 90] width 160 height 37
click at [454, 89] on body "Designs bkgrnd Text images upload Search AI set page background" at bounding box center [511, 244] width 1022 height 489
type textarea "**********"
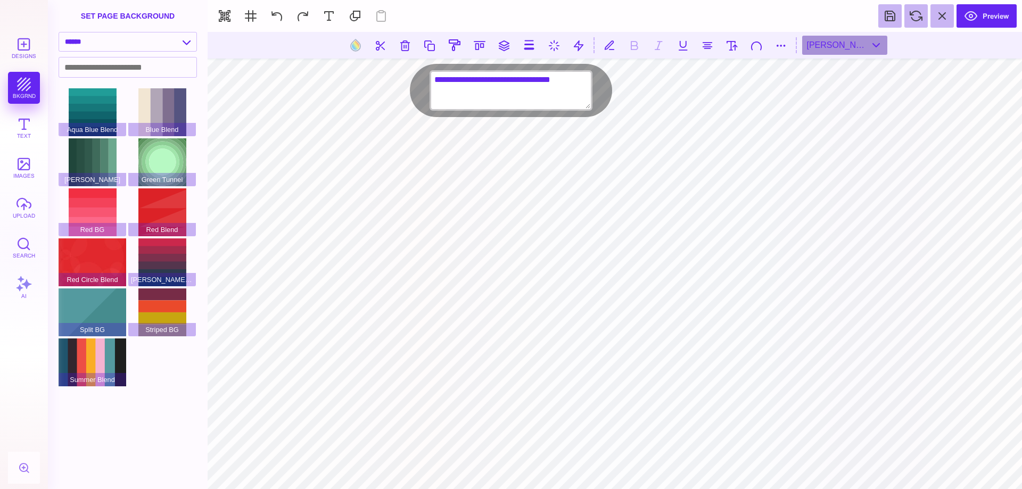
click at [538, 80] on textarea "**********" at bounding box center [511, 90] width 160 height 37
click at [612, 39] on button at bounding box center [609, 45] width 19 height 19
click at [734, 44] on button at bounding box center [732, 45] width 19 height 19
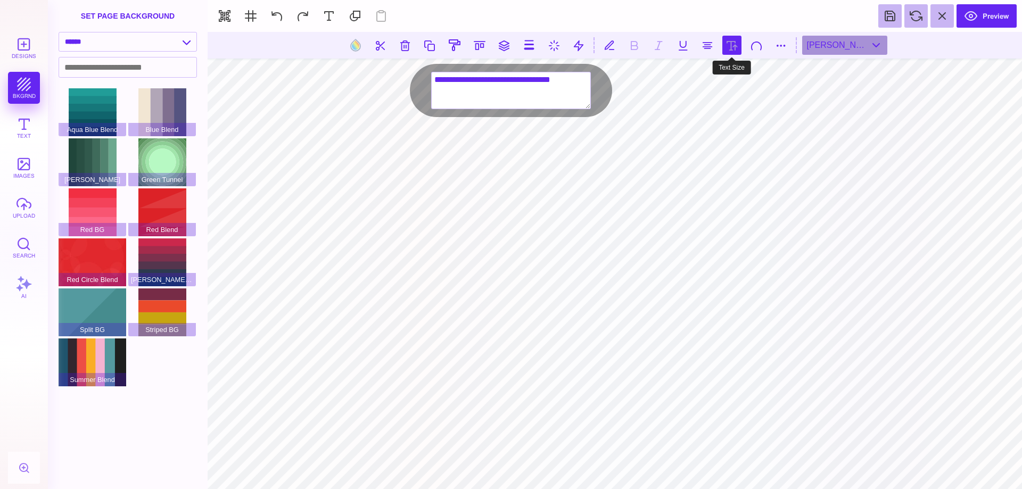
type input "***"
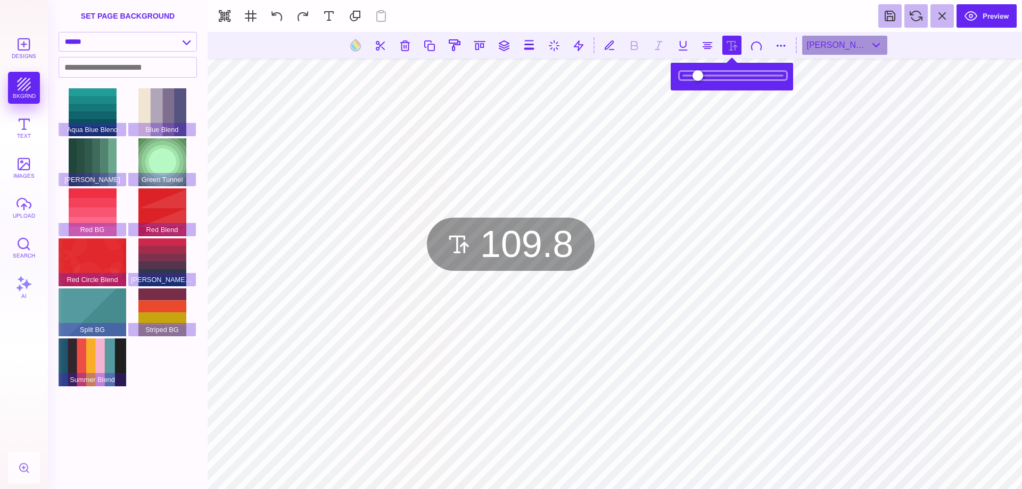
click at [713, 75] on input "range" at bounding box center [733, 75] width 107 height 7
click at [714, 76] on input "range" at bounding box center [733, 75] width 107 height 7
click at [718, 78] on input "range" at bounding box center [733, 75] width 107 height 7
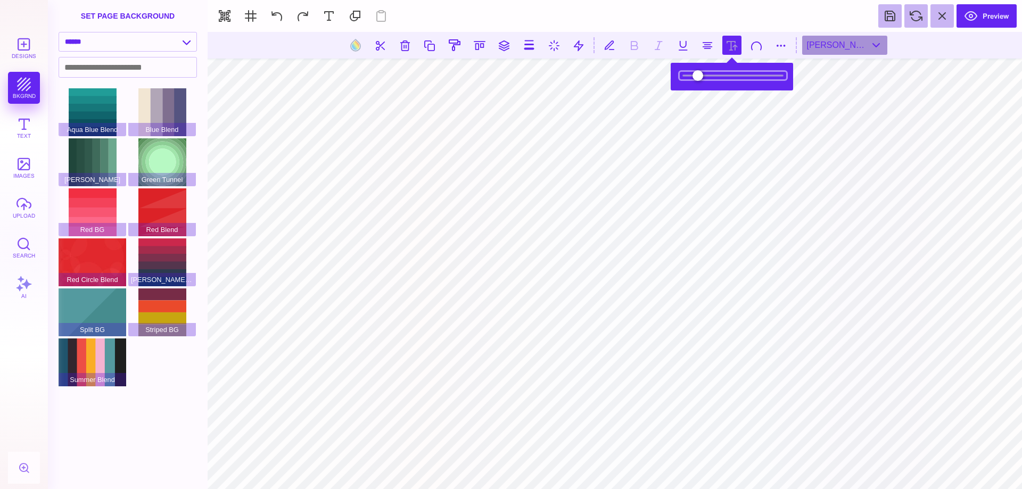
drag, startPoint x: 715, startPoint y: 75, endPoint x: 706, endPoint y: 73, distance: 9.2
type input "****"
click at [706, 73] on input "range" at bounding box center [733, 75] width 107 height 7
click at [271, 11] on button at bounding box center [276, 15] width 23 height 23
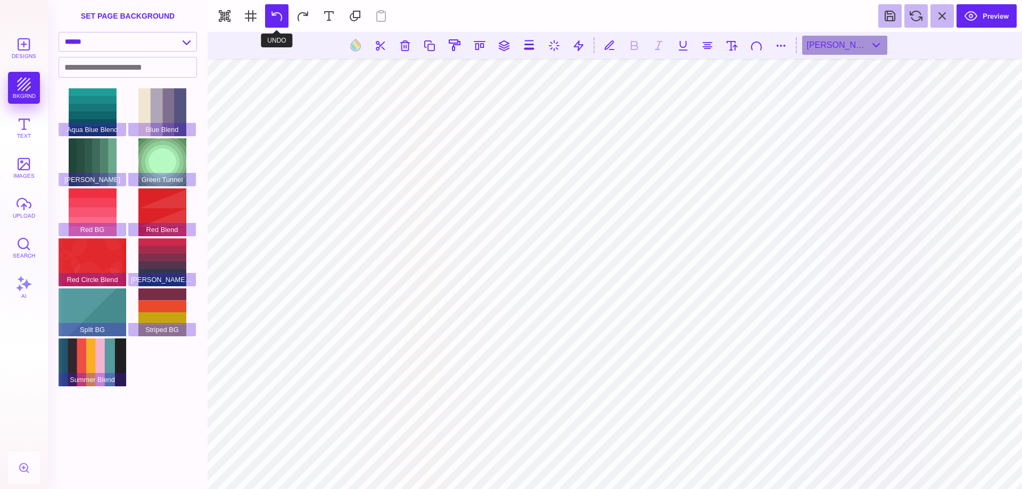
click at [271, 11] on button at bounding box center [276, 15] width 23 height 23
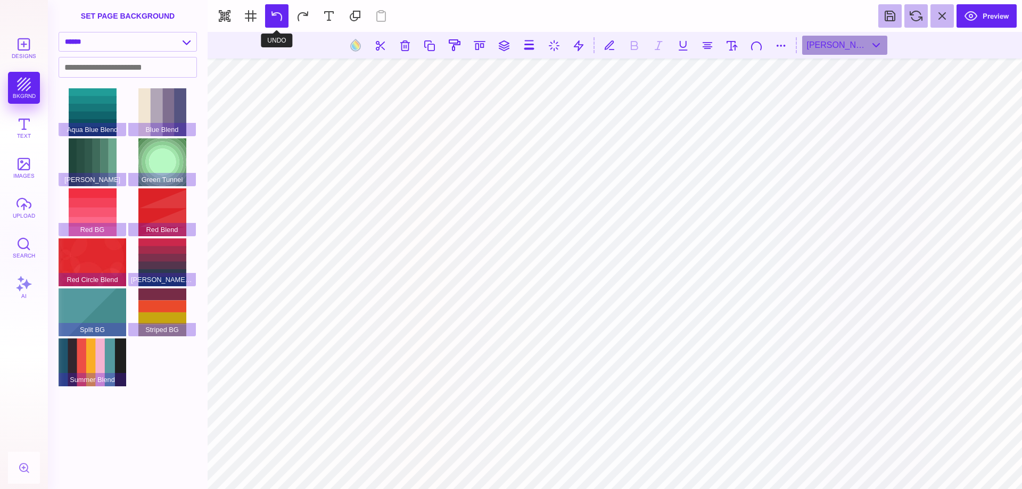
click at [271, 11] on button at bounding box center [276, 15] width 23 height 23
click at [294, 10] on button at bounding box center [302, 15] width 23 height 23
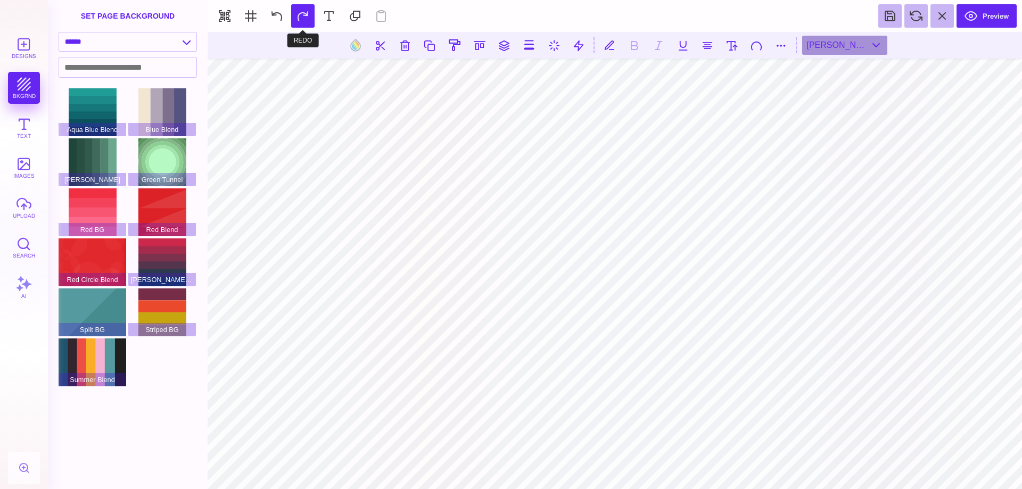
click at [294, 10] on button at bounding box center [302, 15] width 23 height 23
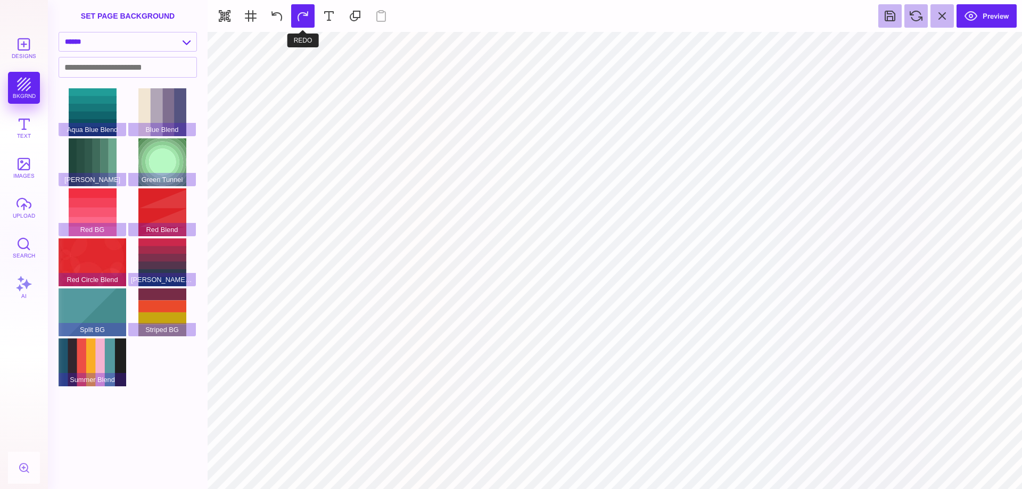
click at [296, 18] on button at bounding box center [302, 15] width 23 height 23
click at [296, 18] on section "Preview" at bounding box center [615, 16] width 815 height 32
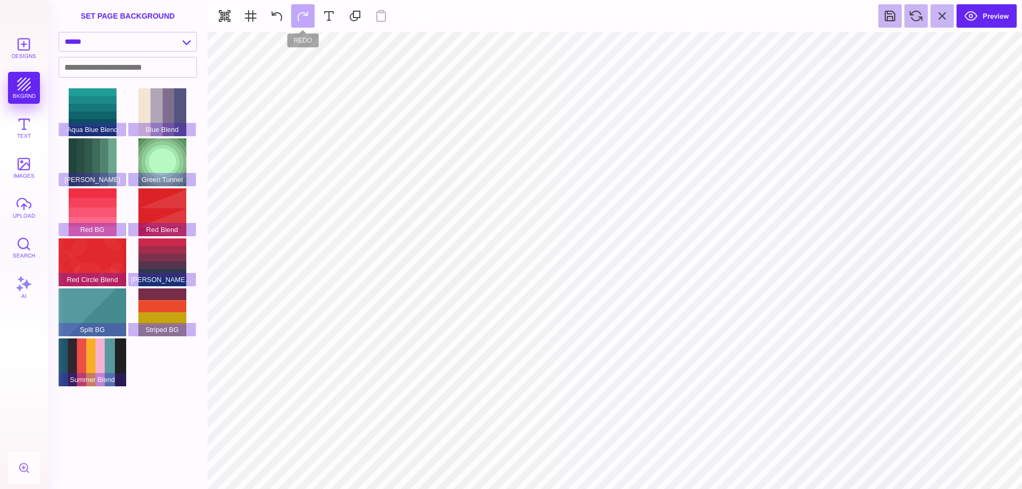
click at [296, 18] on section "Preview" at bounding box center [615, 16] width 815 height 32
click at [32, 121] on button "Text" at bounding box center [24, 128] width 32 height 32
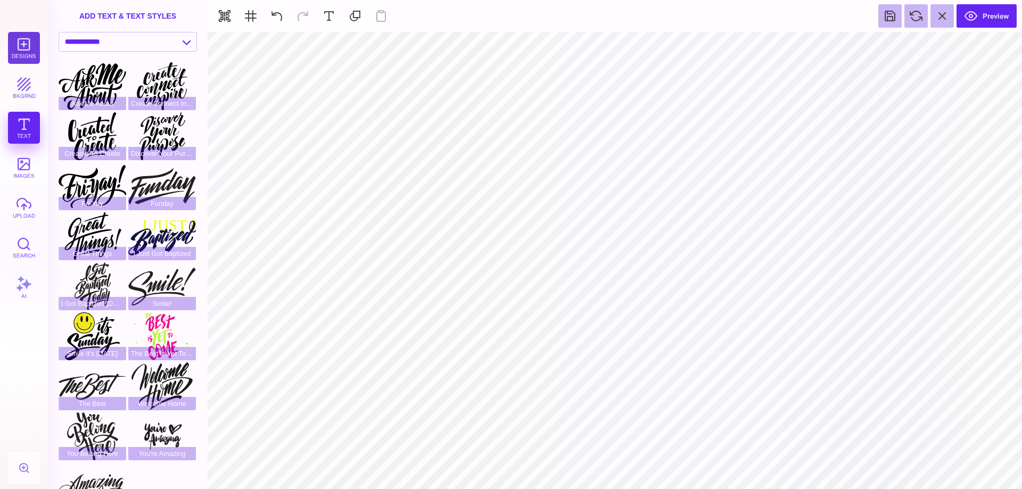
click at [22, 51] on button "Designs" at bounding box center [24, 48] width 32 height 32
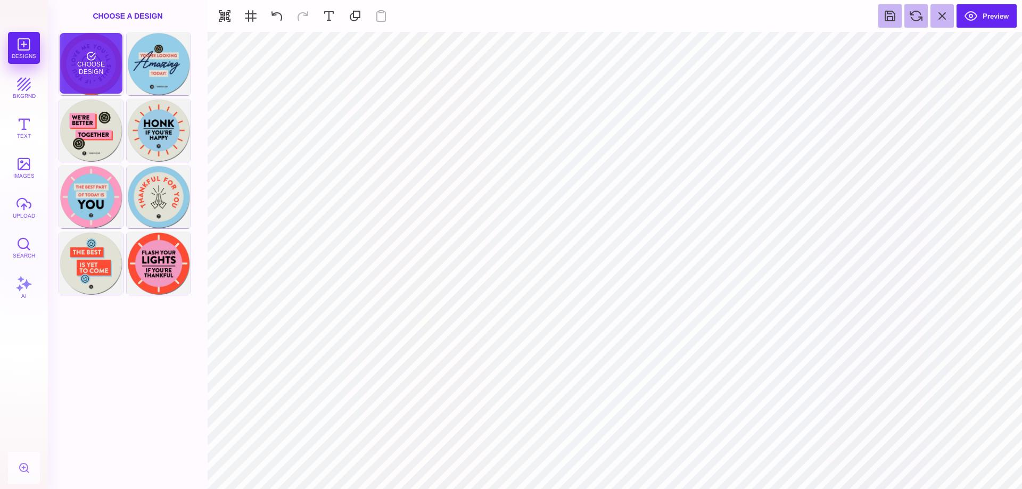
click at [85, 77] on div "Choose Design" at bounding box center [91, 63] width 62 height 61
type input "****"
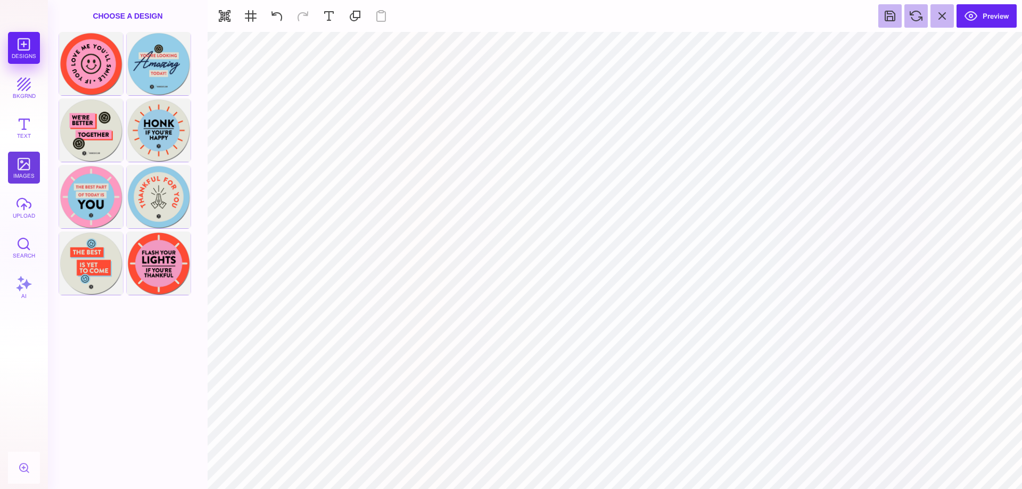
click at [28, 165] on button "images" at bounding box center [24, 168] width 32 height 32
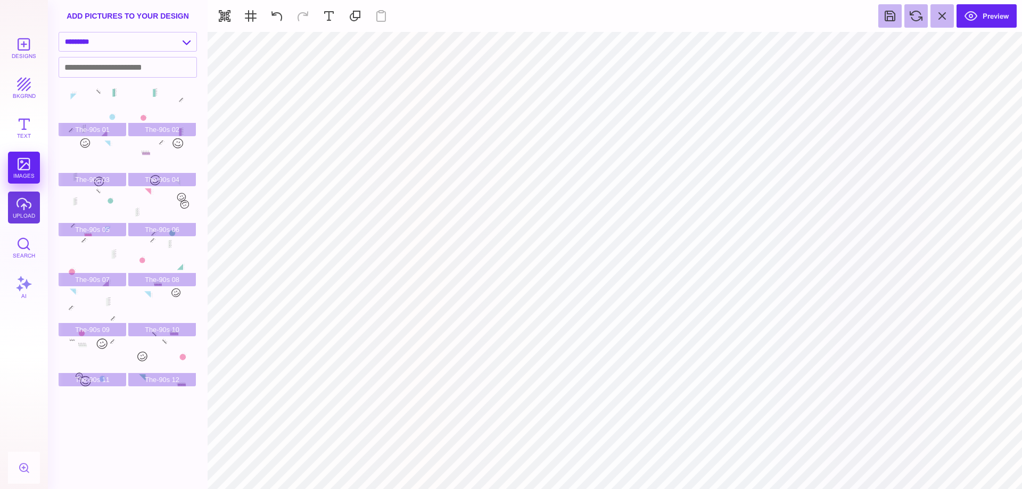
click at [32, 203] on button "upload" at bounding box center [24, 208] width 32 height 32
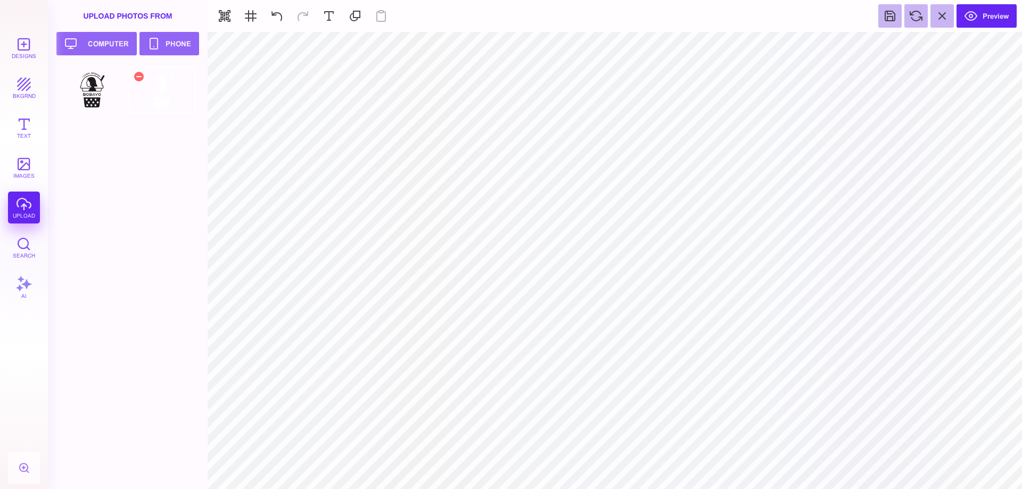
click at [147, 86] on div at bounding box center [162, 90] width 68 height 48
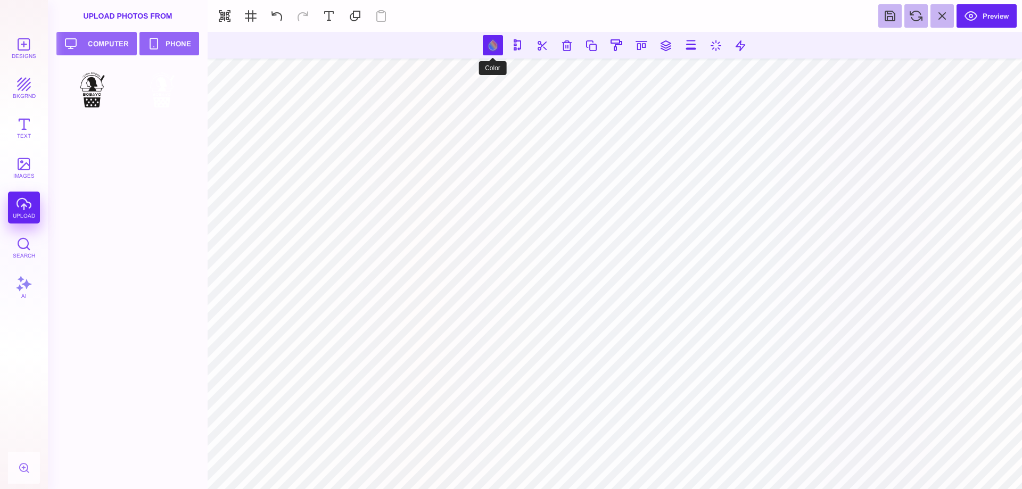
click at [492, 44] on button at bounding box center [493, 45] width 20 height 20
type input "#FC9ABF"
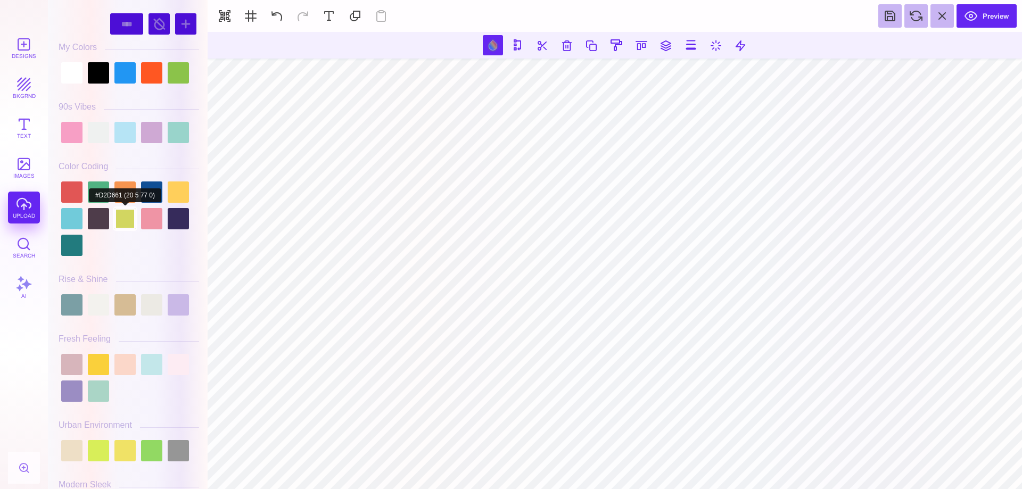
click at [121, 219] on div at bounding box center [124, 218] width 21 height 21
click at [89, 71] on div at bounding box center [98, 72] width 21 height 21
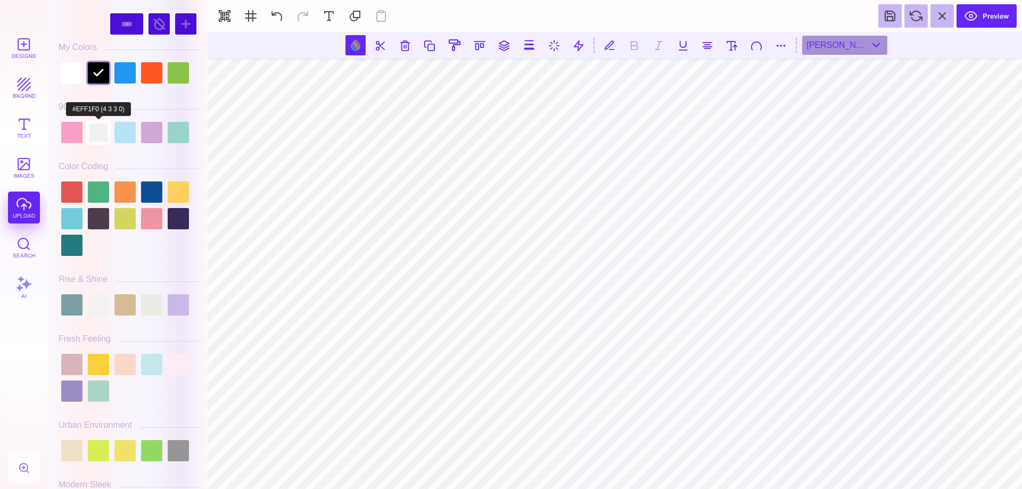
click at [94, 127] on div at bounding box center [98, 132] width 21 height 21
click at [66, 69] on div at bounding box center [71, 72] width 21 height 21
type input "#FFFFFF"
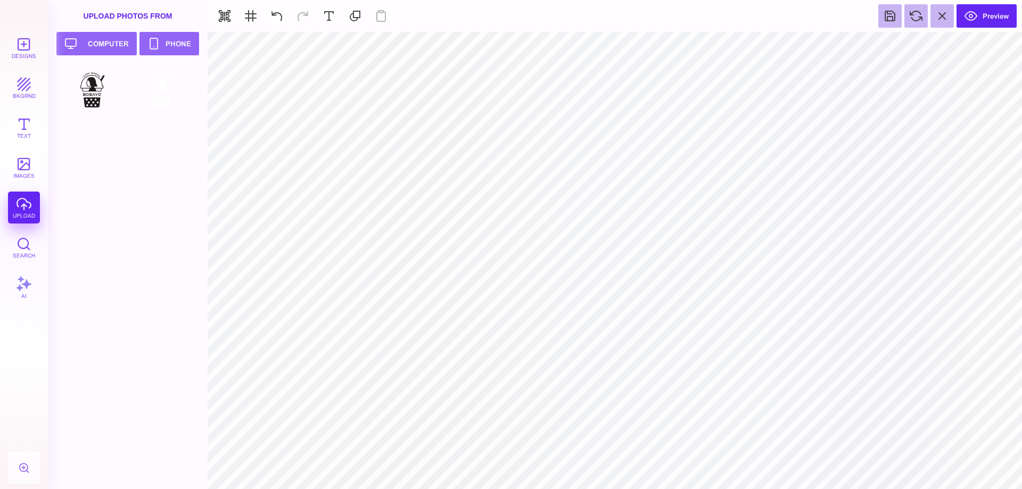
type input "#FD4A33"
click at [574, 44] on button at bounding box center [580, 45] width 20 height 20
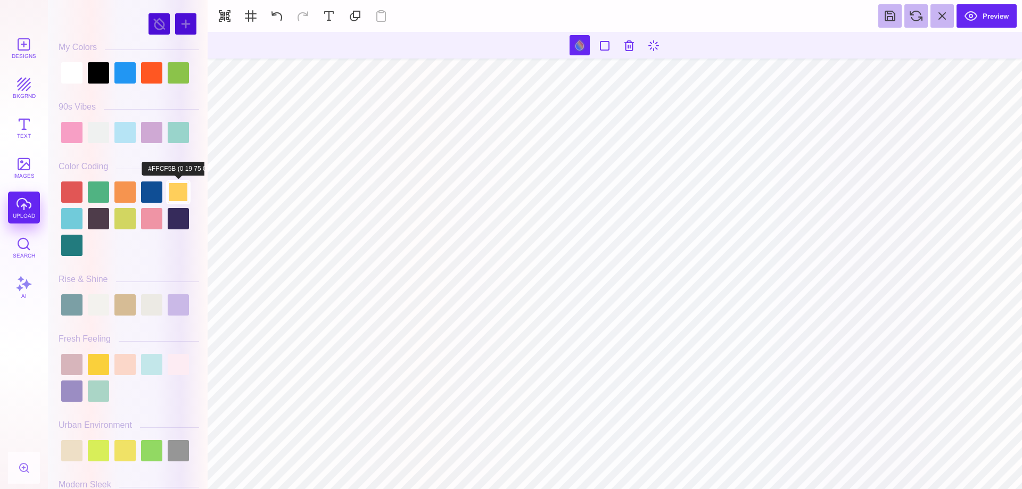
click at [171, 191] on div at bounding box center [178, 192] width 21 height 21
type input "#000000"
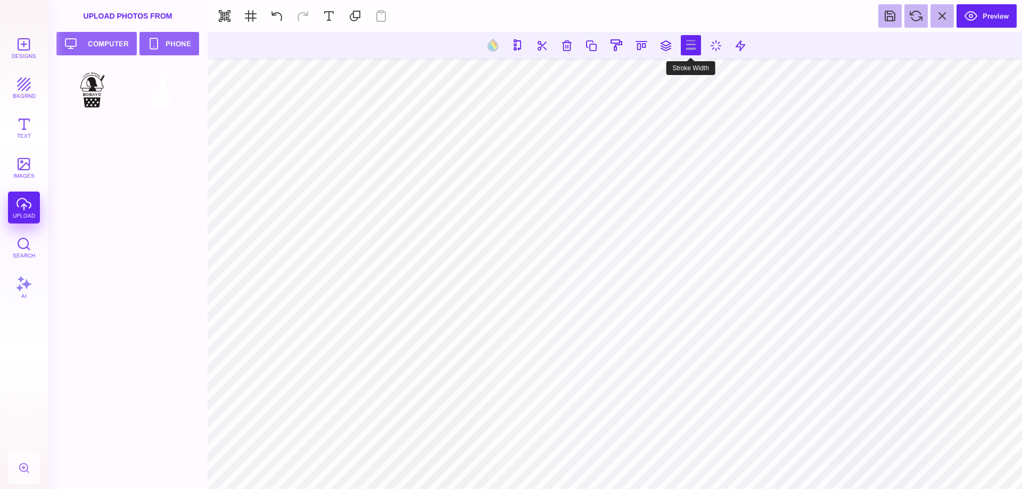
click at [693, 50] on button at bounding box center [691, 45] width 20 height 20
type input "*"
click at [711, 43] on button at bounding box center [716, 45] width 19 height 19
type input "*"
click at [740, 50] on button at bounding box center [740, 45] width 19 height 19
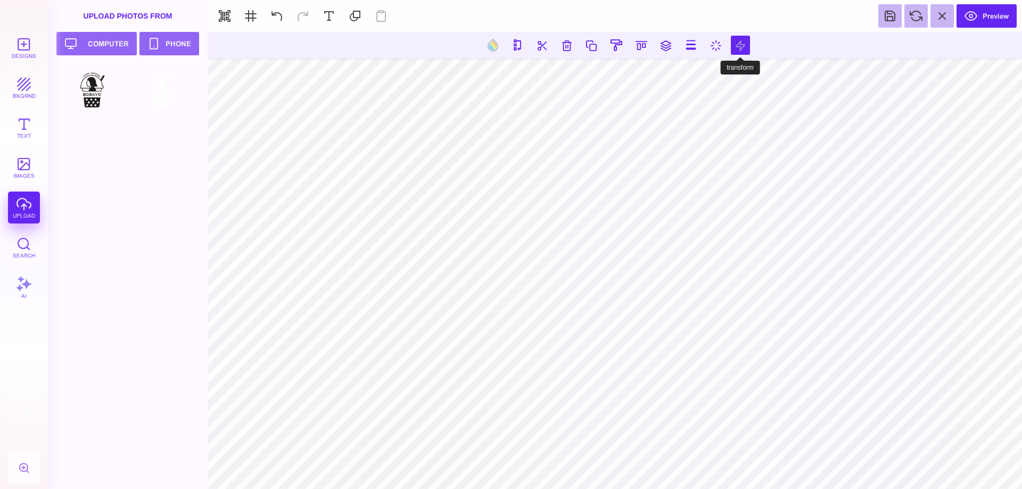
type input "*"
click at [534, 40] on button at bounding box center [542, 45] width 19 height 19
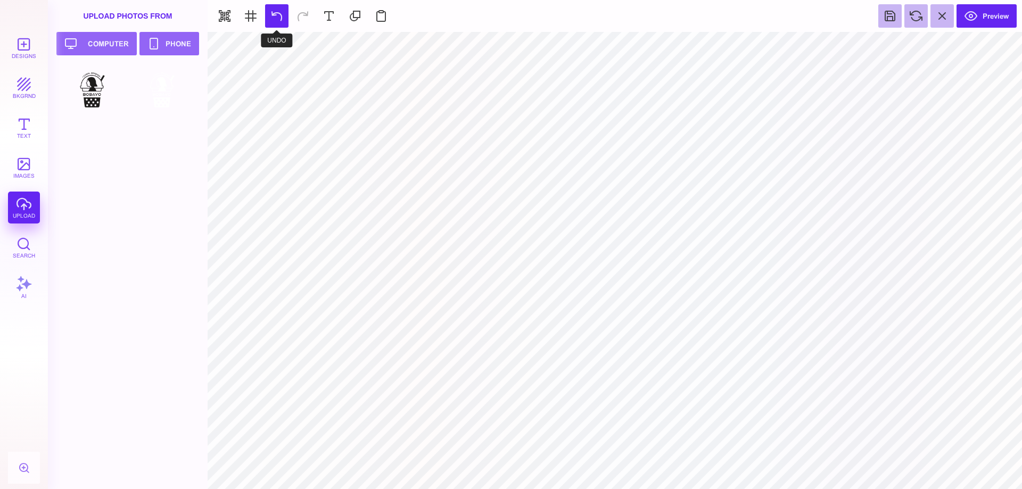
click at [279, 18] on button at bounding box center [276, 15] width 23 height 23
type input "#000000"
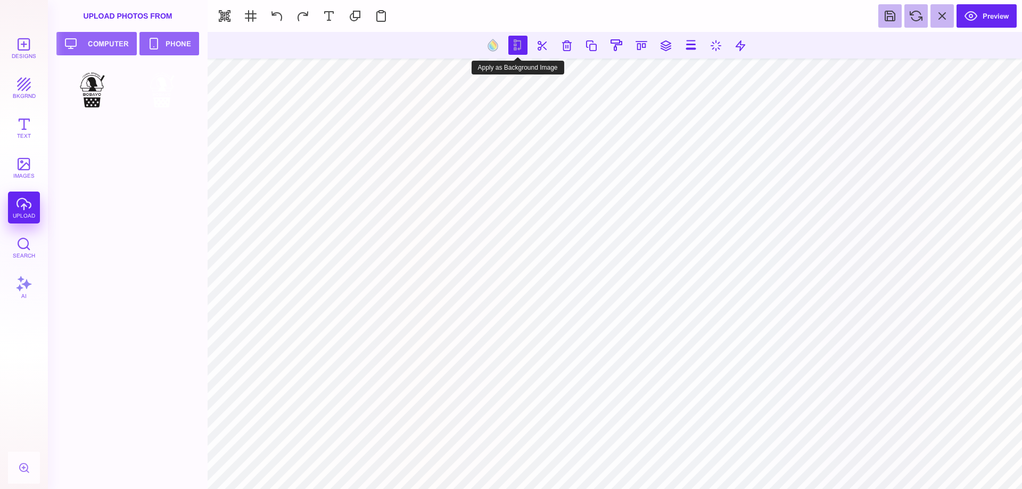
click at [514, 41] on button at bounding box center [518, 45] width 19 height 19
click at [669, 43] on button at bounding box center [666, 45] width 19 height 19
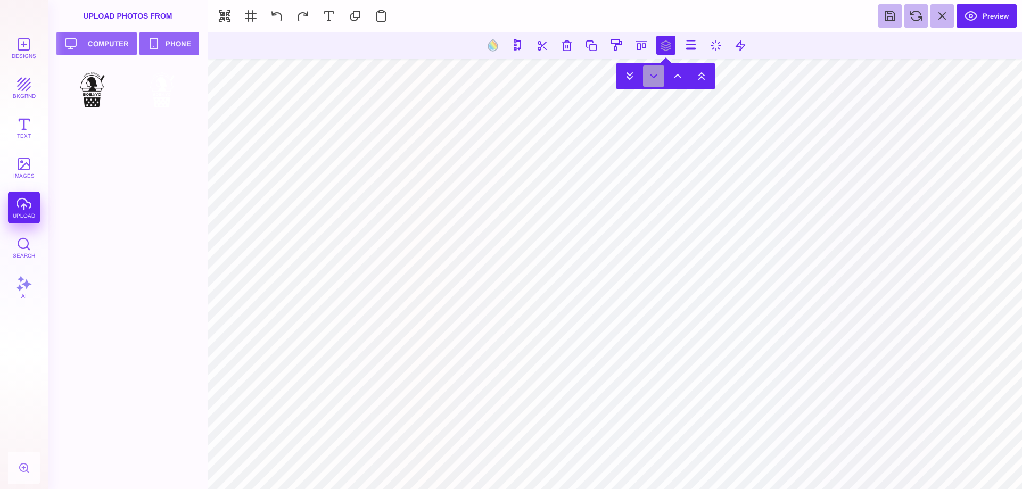
click at [658, 69] on button at bounding box center [653, 76] width 21 height 21
click at [663, 47] on button at bounding box center [666, 45] width 19 height 19
click at [681, 74] on button at bounding box center [677, 76] width 21 height 21
click at [656, 72] on button at bounding box center [653, 76] width 21 height 21
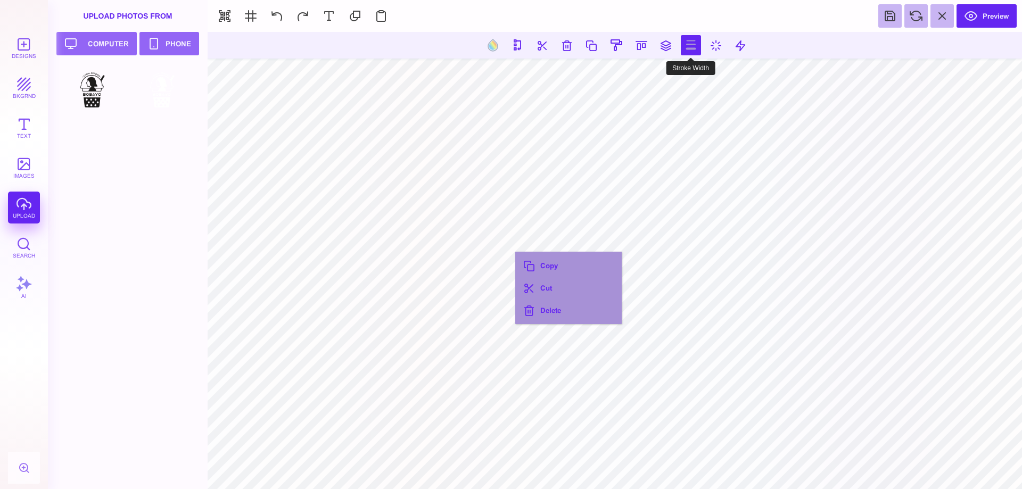
click at [691, 46] on button at bounding box center [691, 45] width 20 height 20
click at [665, 76] on input "range" at bounding box center [692, 75] width 107 height 7
drag, startPoint x: 665, startPoint y: 76, endPoint x: 623, endPoint y: 79, distance: 41.7
type input "*"
click at [639, 79] on input "range" at bounding box center [692, 75] width 107 height 7
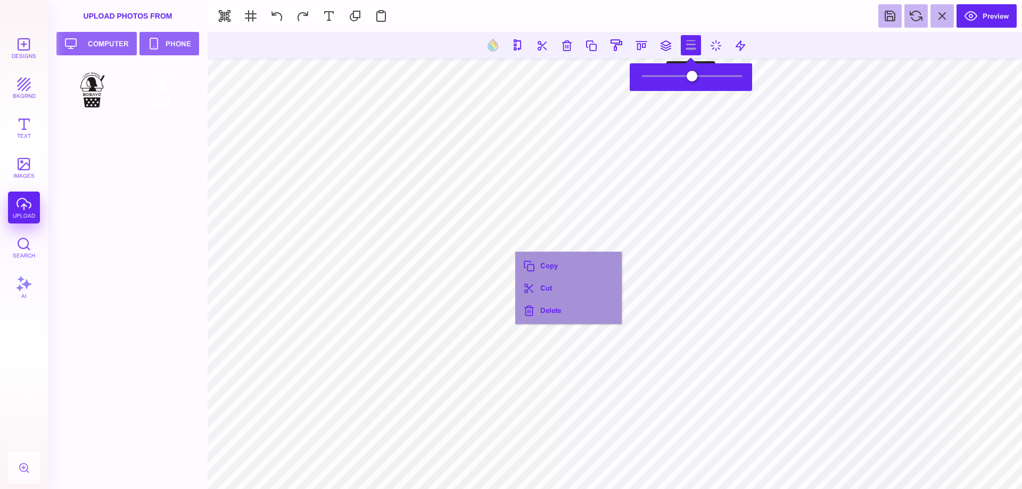
click at [689, 40] on button at bounding box center [691, 45] width 20 height 20
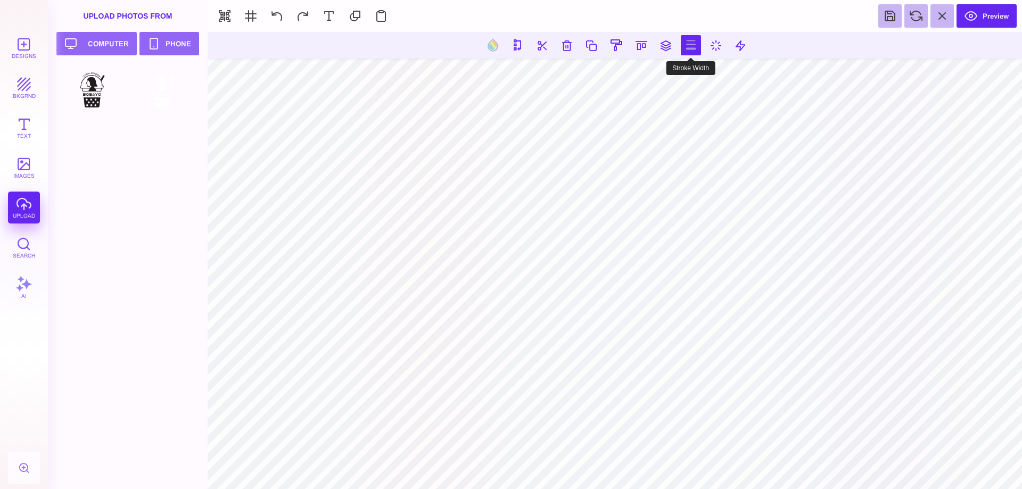
click at [695, 46] on button at bounding box center [691, 45] width 20 height 20
click at [692, 42] on button at bounding box center [691, 45] width 20 height 20
type input "*"
drag, startPoint x: 651, startPoint y: 73, endPoint x: 629, endPoint y: 70, distance: 21.6
click at [639, 72] on input "range" at bounding box center [692, 75] width 107 height 7
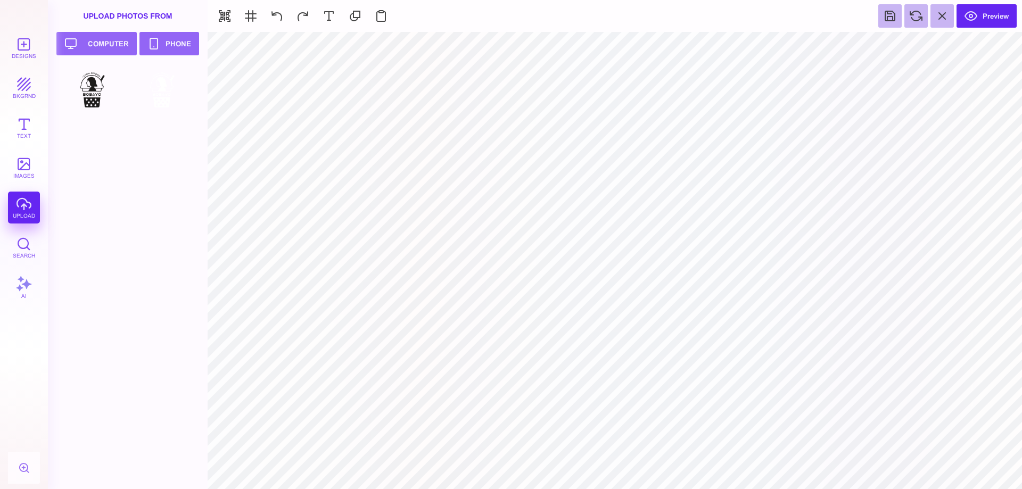
type input "#FFCF5B"
click at [590, 44] on button at bounding box center [592, 45] width 20 height 20
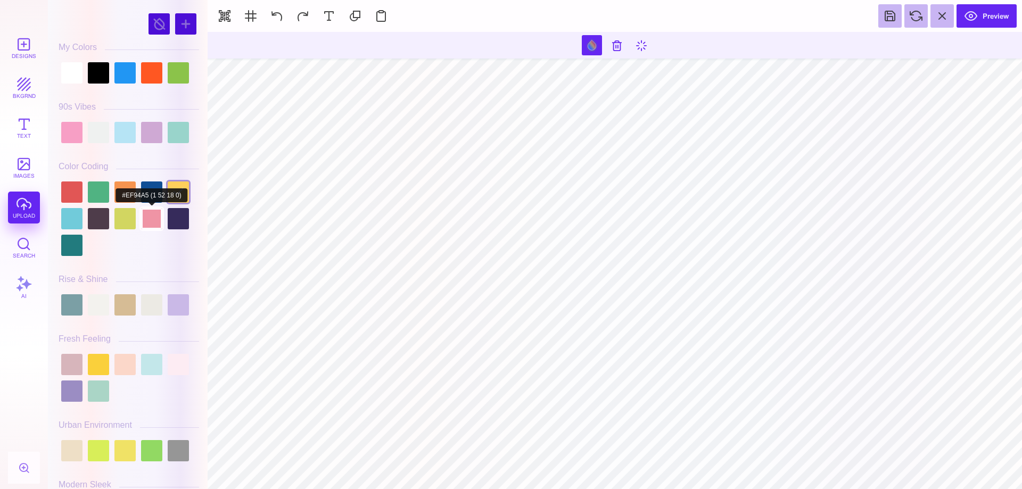
click at [154, 219] on div at bounding box center [151, 218] width 21 height 21
click at [68, 131] on div at bounding box center [71, 132] width 21 height 21
click at [104, 132] on div at bounding box center [98, 132] width 21 height 21
click at [73, 78] on div at bounding box center [71, 72] width 21 height 21
click at [74, 130] on div at bounding box center [71, 132] width 21 height 21
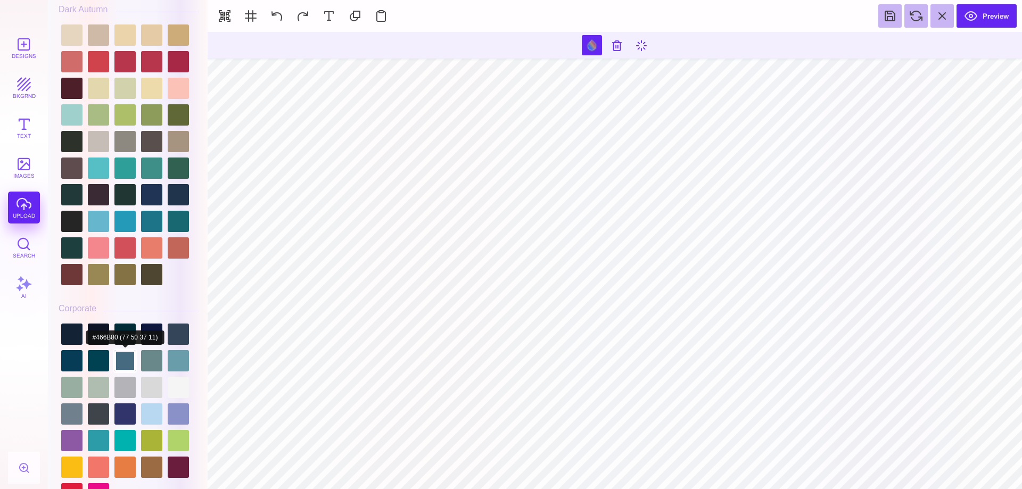
scroll to position [1271, 0]
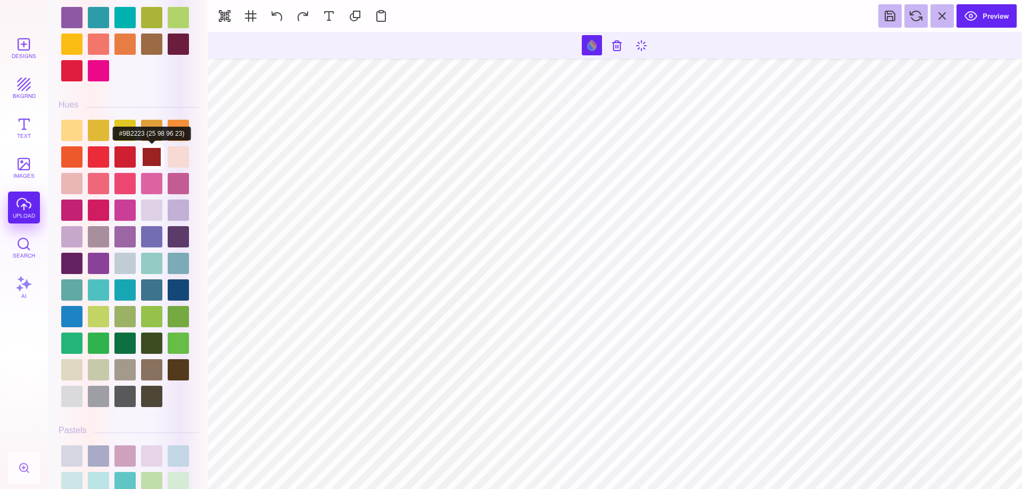
click at [141, 146] on div at bounding box center [151, 156] width 21 height 21
click at [128, 120] on div at bounding box center [124, 130] width 21 height 21
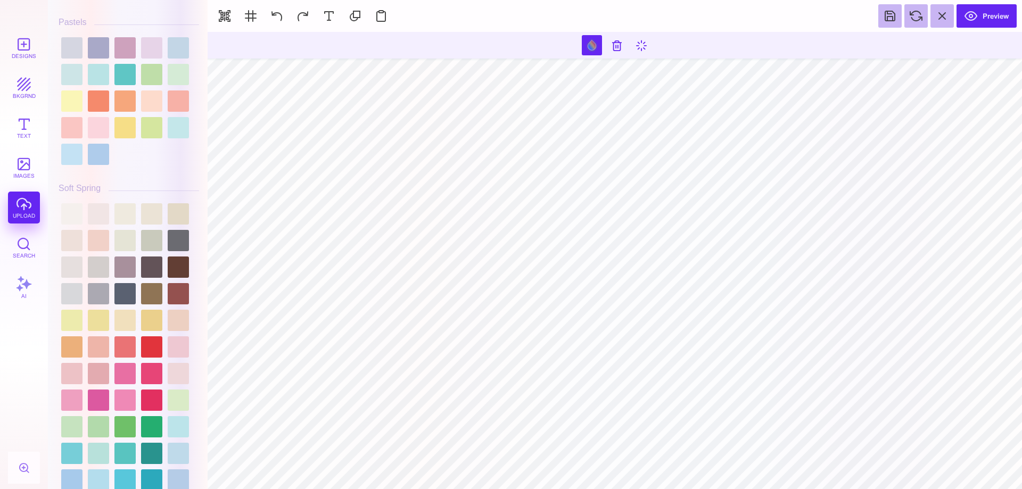
scroll to position [1695, 0]
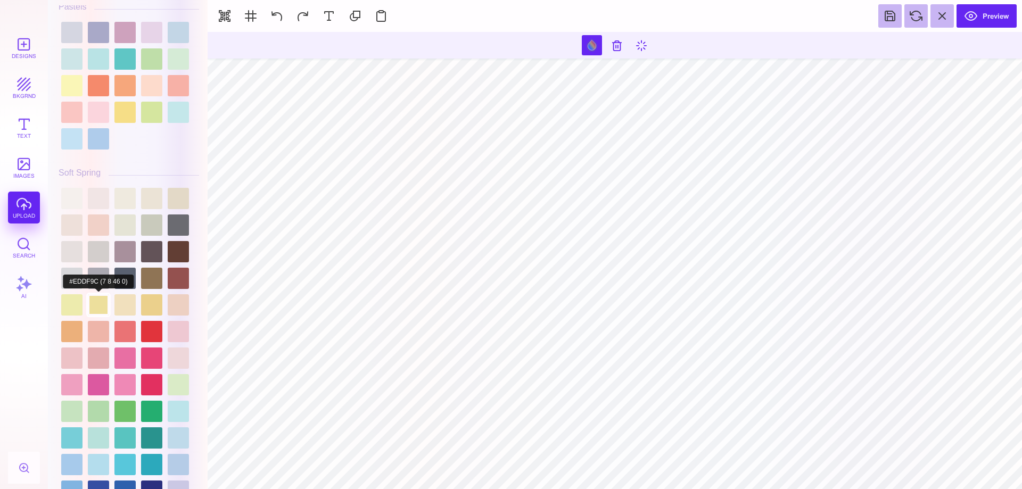
click at [103, 302] on div at bounding box center [98, 304] width 21 height 21
click at [70, 302] on div at bounding box center [71, 304] width 21 height 21
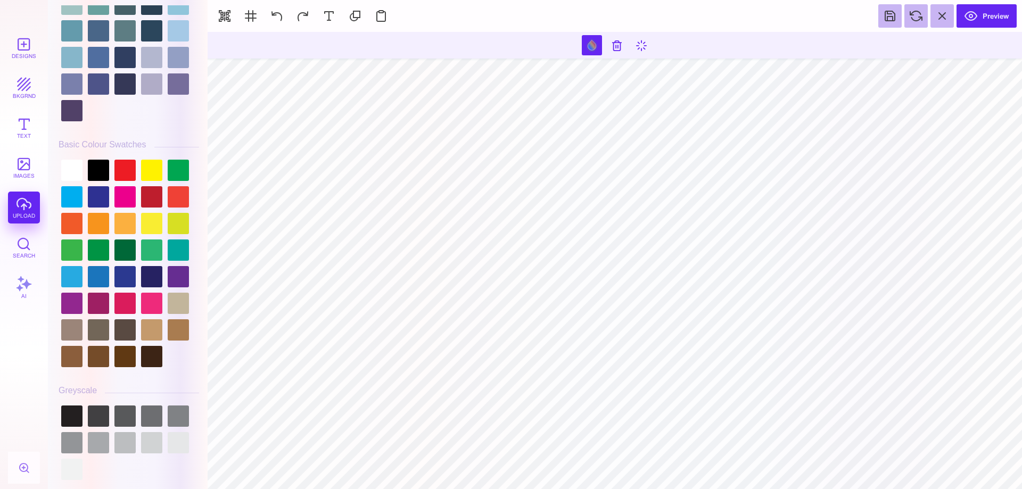
scroll to position [2875, 0]
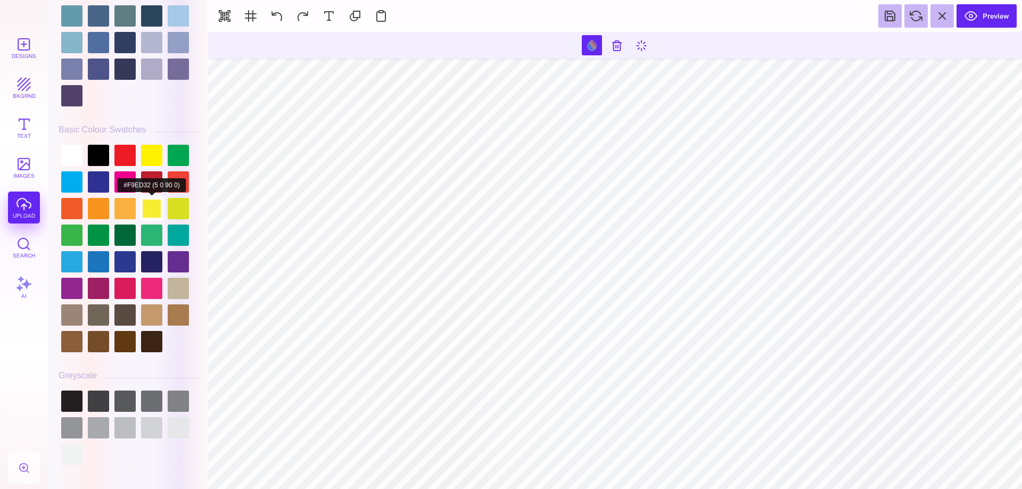
click at [158, 211] on div at bounding box center [151, 208] width 21 height 21
click at [154, 154] on div at bounding box center [151, 155] width 21 height 21
click at [157, 207] on div at bounding box center [151, 208] width 21 height 21
type input "#FFFFFF"
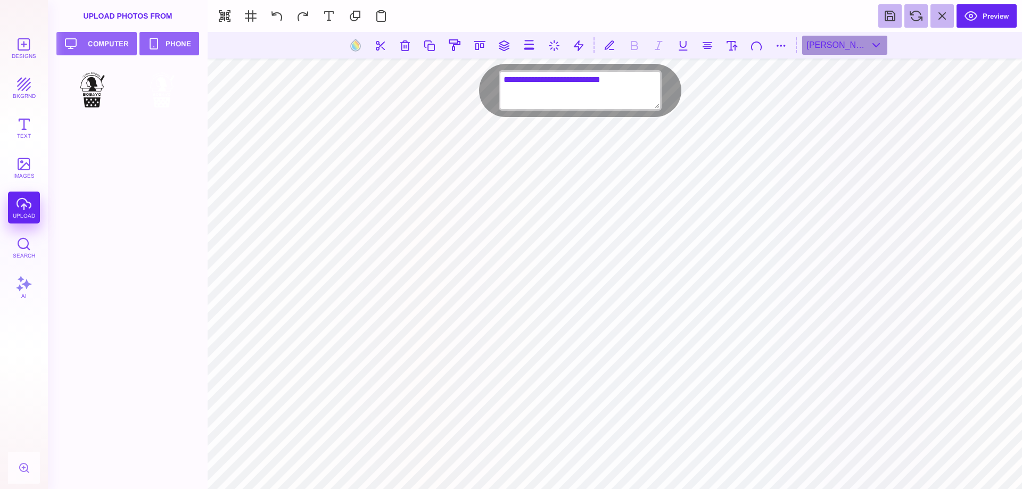
drag, startPoint x: 619, startPoint y: 79, endPoint x: 504, endPoint y: 80, distance: 114.5
click at [504, 80] on textarea "**********" at bounding box center [581, 90] width 160 height 37
type textarea "**********"
drag, startPoint x: 610, startPoint y: 78, endPoint x: 500, endPoint y: 82, distance: 110.3
click at [500, 82] on div "**********" at bounding box center [580, 90] width 202 height 53
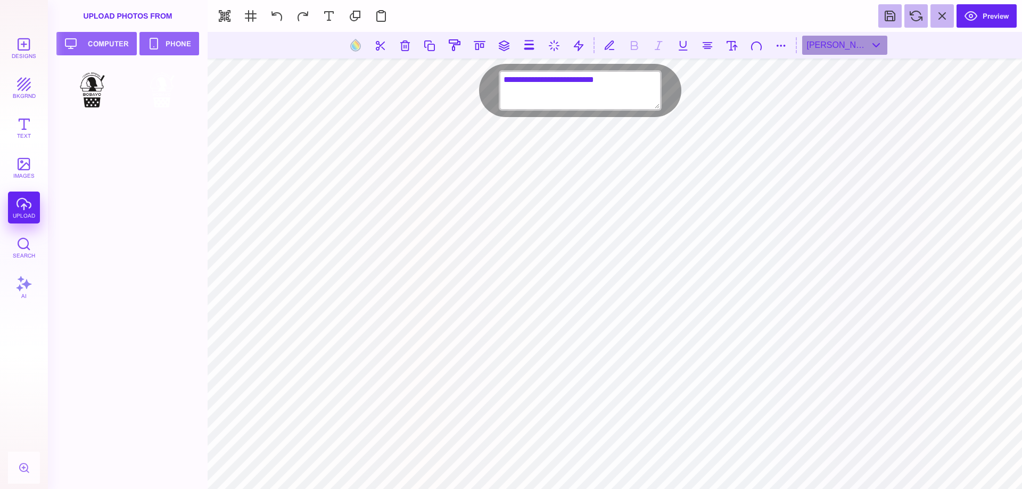
type textarea "**********"
click at [615, 79] on textarea "**********" at bounding box center [581, 90] width 160 height 37
click at [21, 246] on button "Search" at bounding box center [24, 248] width 32 height 32
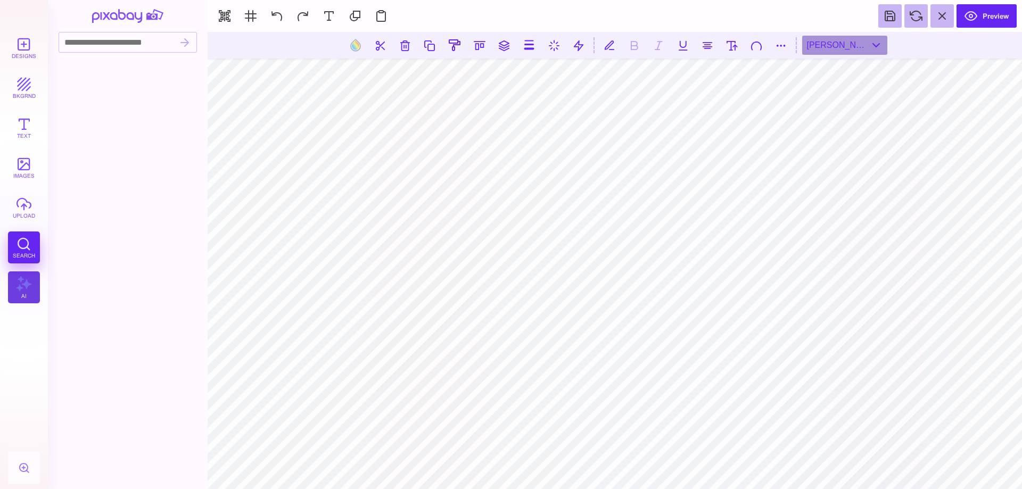
click at [20, 288] on button "AI" at bounding box center [24, 288] width 32 height 32
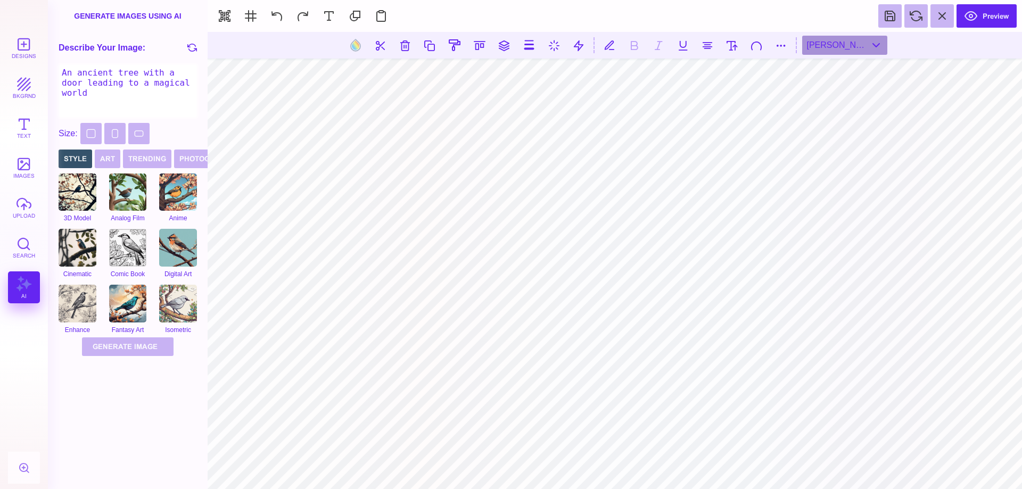
click at [108, 86] on textarea "An ancient tree with a door leading to a magical world" at bounding box center [128, 90] width 138 height 53
click at [108, 85] on textarea "An ancient tree with a door leading to a magical world" at bounding box center [128, 90] width 138 height 53
click at [197, 49] on div "Describe Your Image: 하트" at bounding box center [128, 77] width 160 height 91
click at [190, 43] on icon at bounding box center [192, 48] width 10 height 10
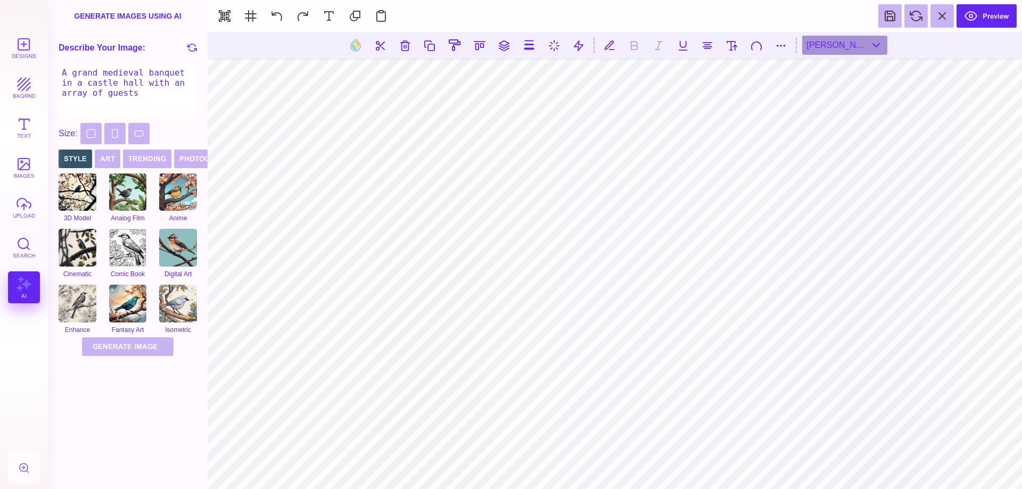
drag, startPoint x: 94, startPoint y: 96, endPoint x: 60, endPoint y: 68, distance: 44.3
click at [60, 68] on textarea "A grand medieval banquet in a castle hall with an array of guests" at bounding box center [128, 90] width 138 height 53
type textarea "ㅗ"
type textarea "HEART"
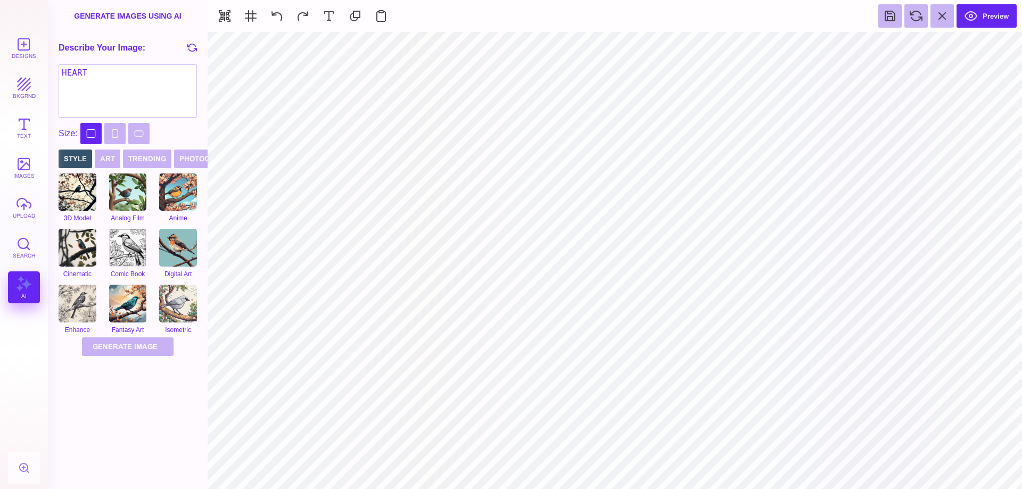
click at [95, 135] on button "Square" at bounding box center [90, 133] width 21 height 21
click at [134, 348] on button "Generate Image Generating Image" at bounding box center [128, 347] width 92 height 19
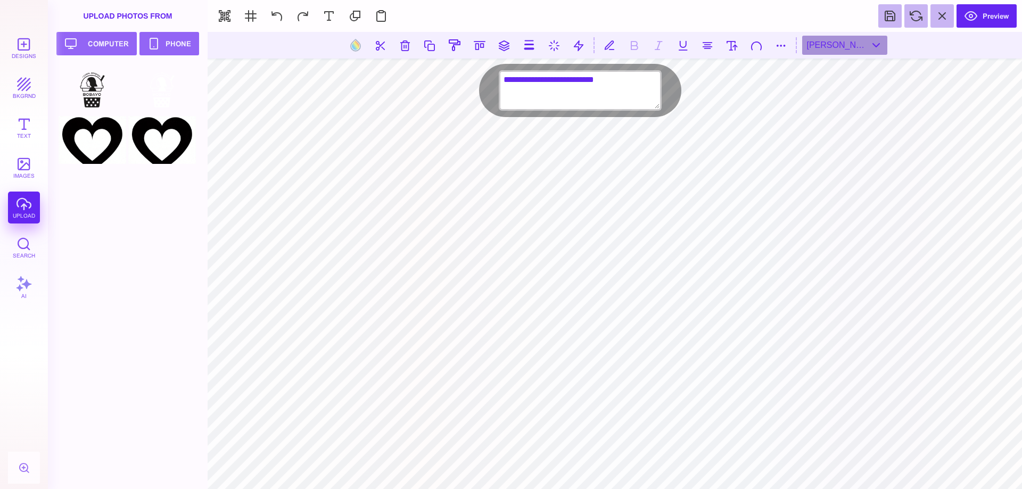
click at [528, 79] on textarea "**********" at bounding box center [581, 90] width 160 height 37
type textarea "**********"
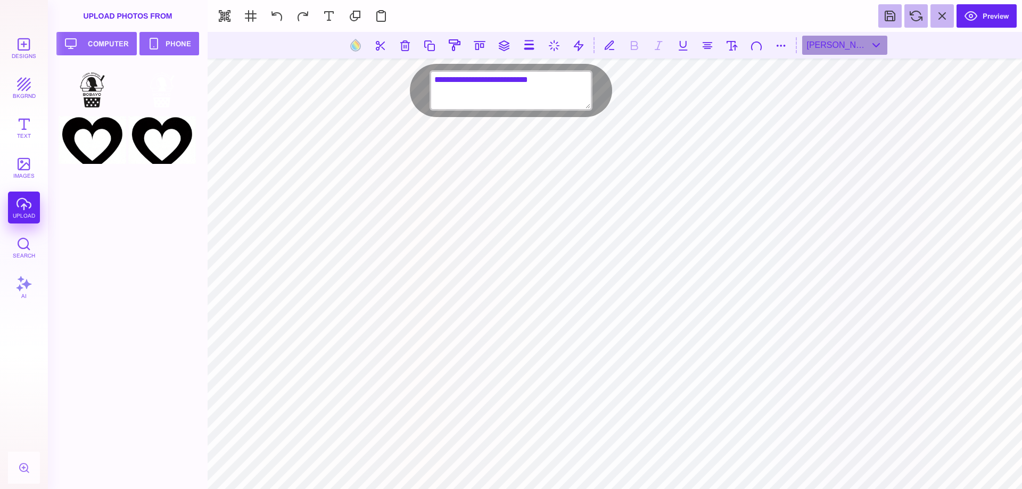
click at [452, 80] on textarea "**********" at bounding box center [511, 90] width 160 height 37
click at [474, 80] on textarea "**********" at bounding box center [511, 90] width 160 height 37
click at [559, 78] on textarea "**********" at bounding box center [511, 90] width 160 height 37
type textarea "**********"
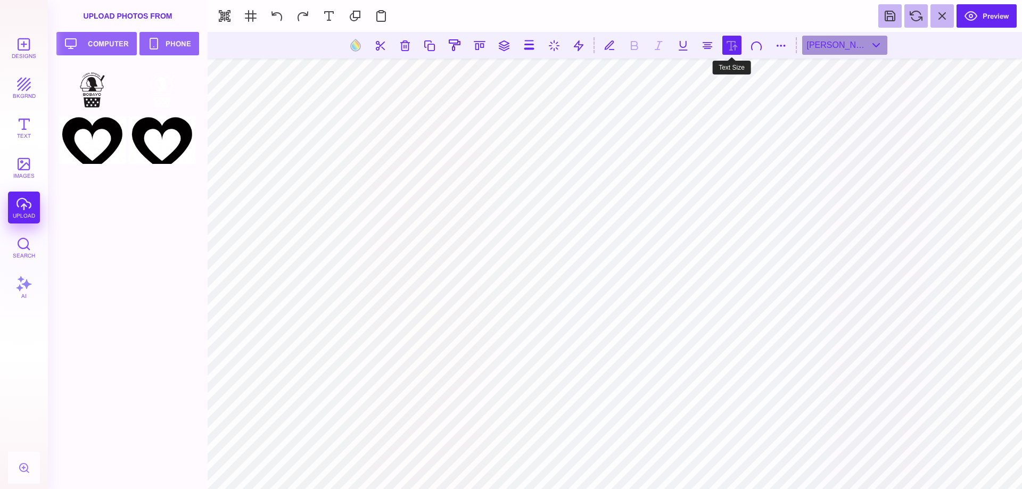
click at [731, 43] on button at bounding box center [732, 45] width 19 height 19
type input "***"
type input "*****"
click at [716, 72] on input "range" at bounding box center [733, 75] width 107 height 7
